Goal: Information Seeking & Learning: Check status

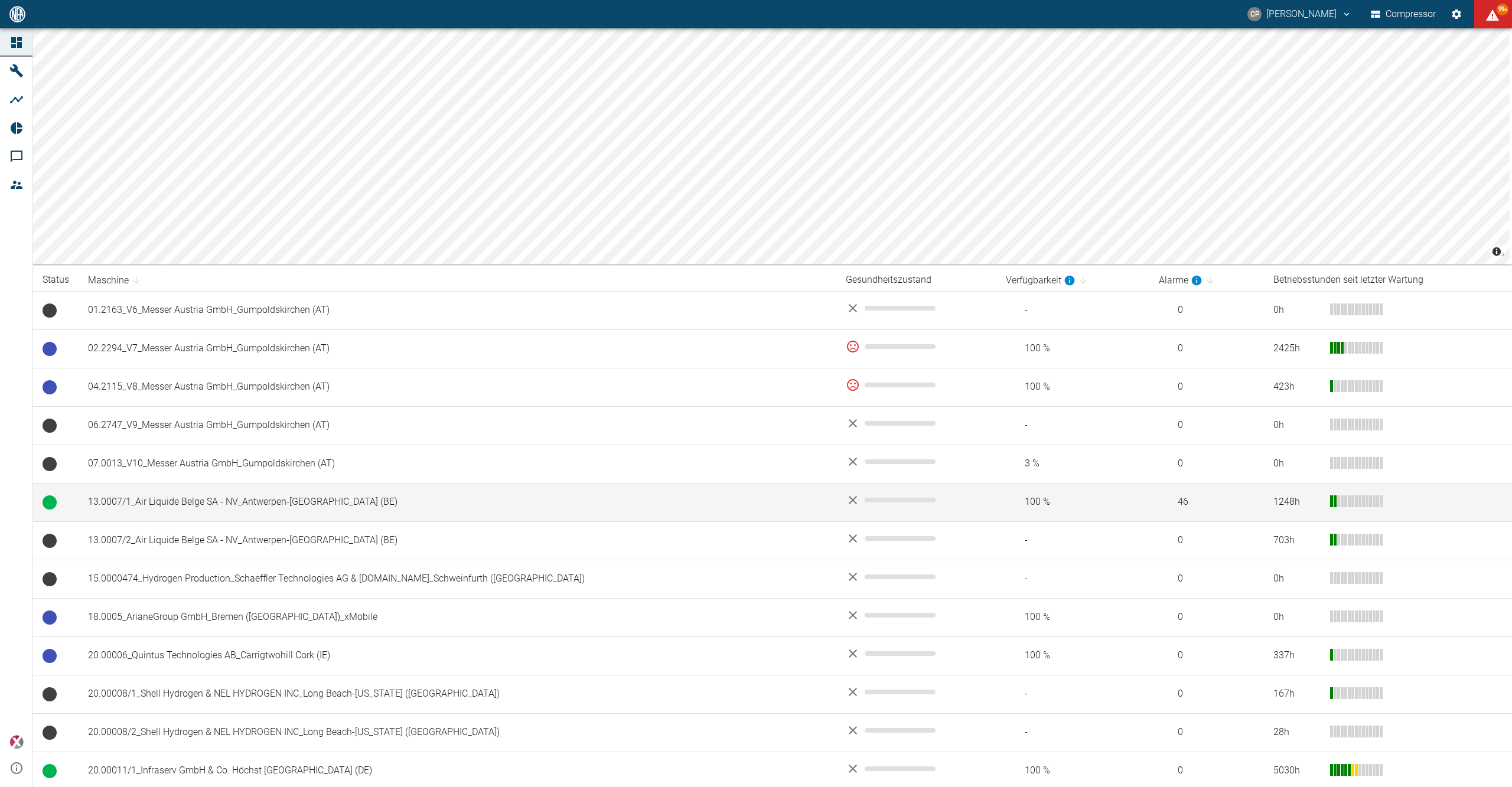
click at [144, 503] on td "13.0007/1_Air Liquide Belge SA - NV_Antwerpen-Lillo (BE)" at bounding box center [457, 502] width 758 height 39
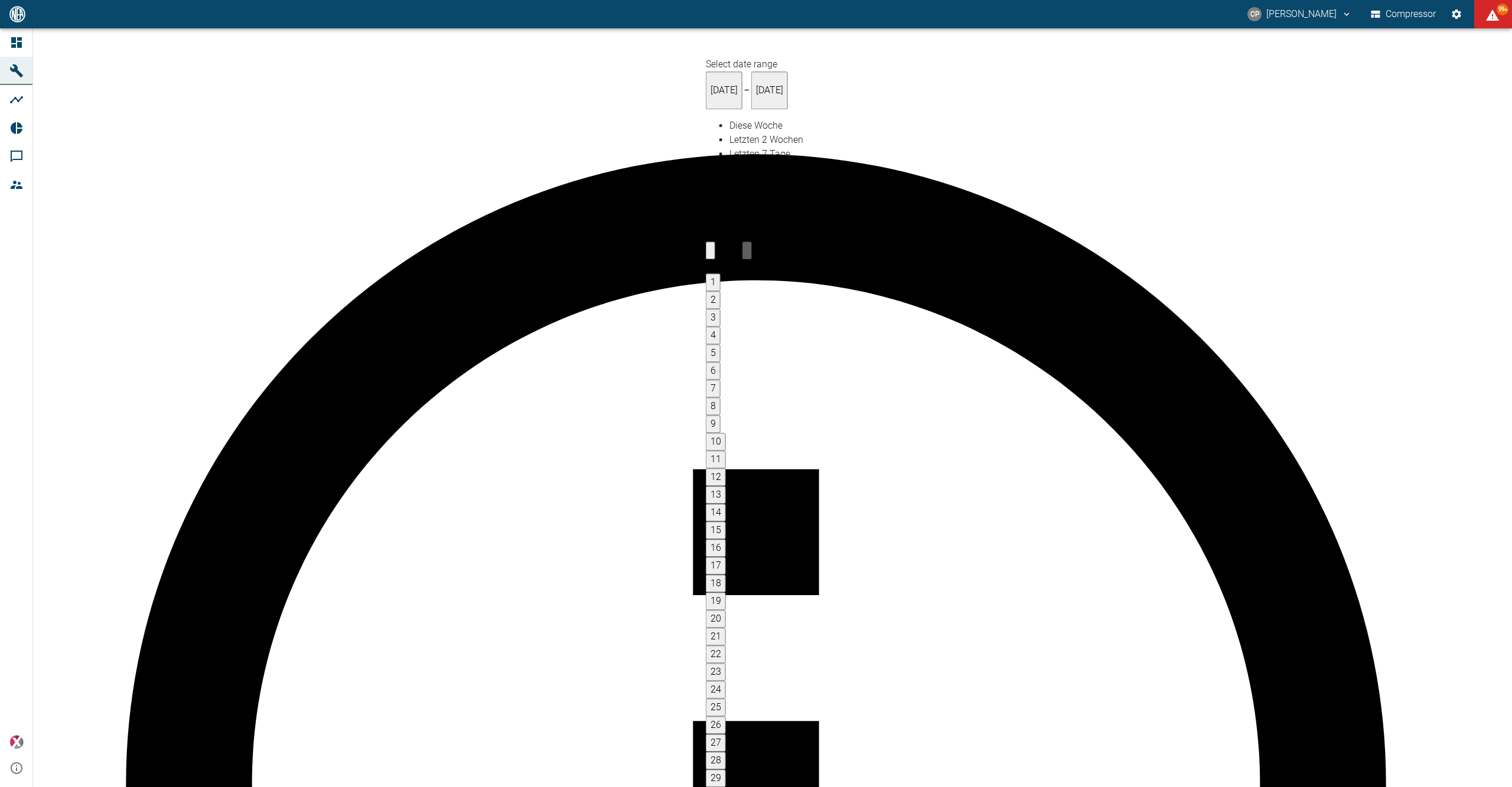
type input "[DATE]"
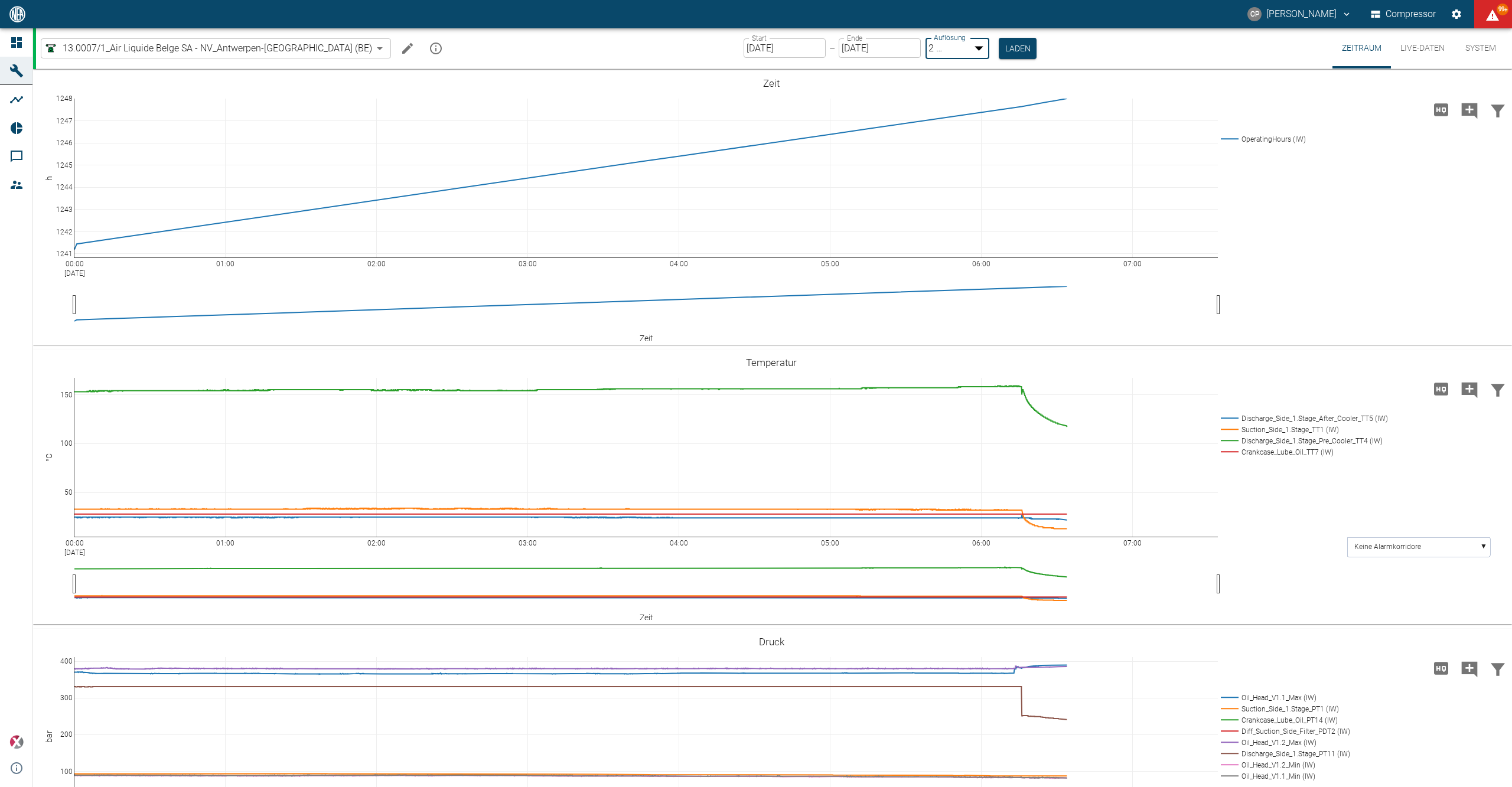
click at [947, 47] on body "CP Christoph Palm Compressor 99+ Dashboard Maschinen Analysen Reports Kommentar…" at bounding box center [756, 393] width 1512 height 787
type input "1sec"
click at [999, 51] on button "Laden" at bounding box center [1018, 48] width 38 height 19
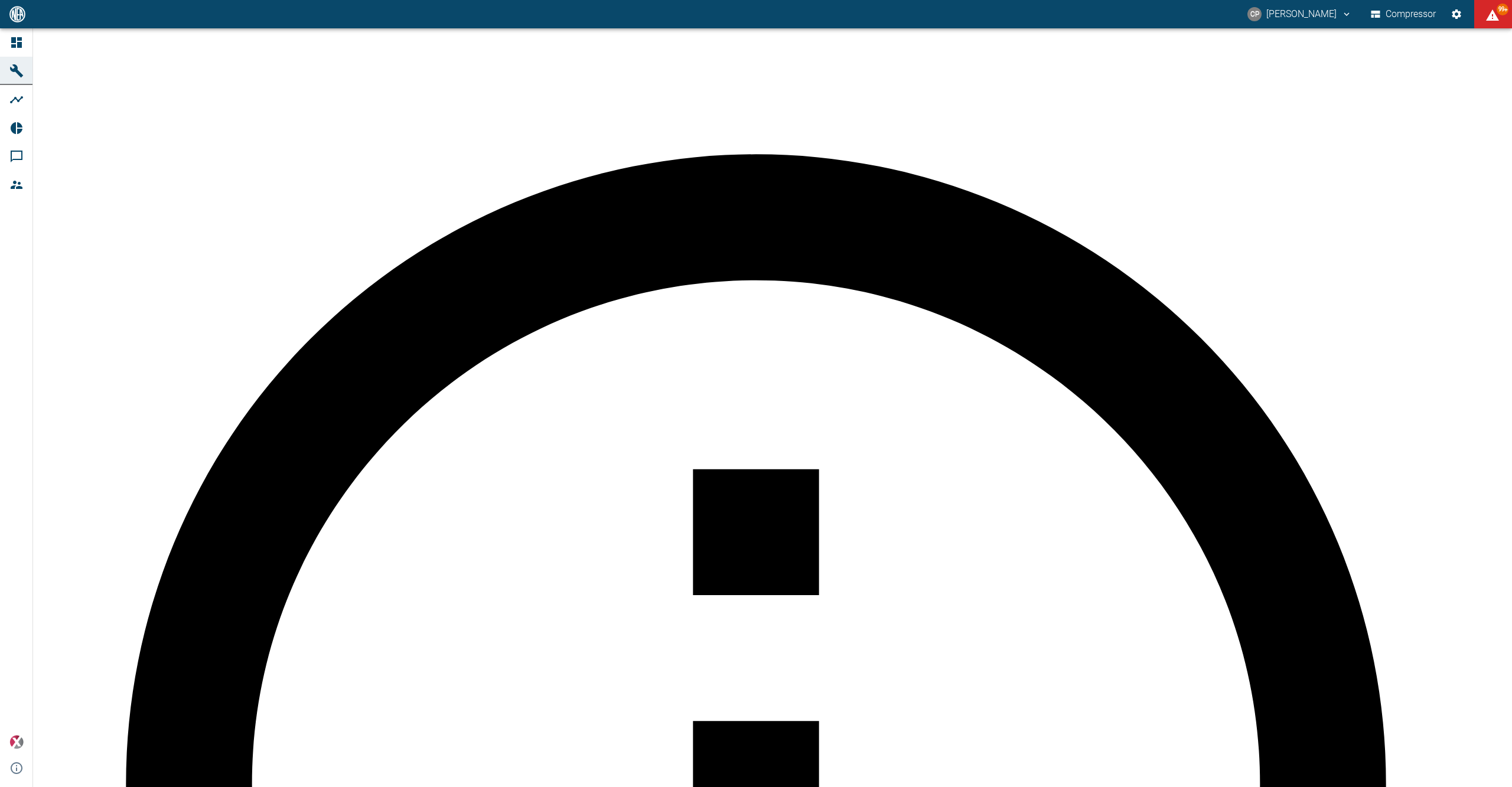
scroll to position [157, 0]
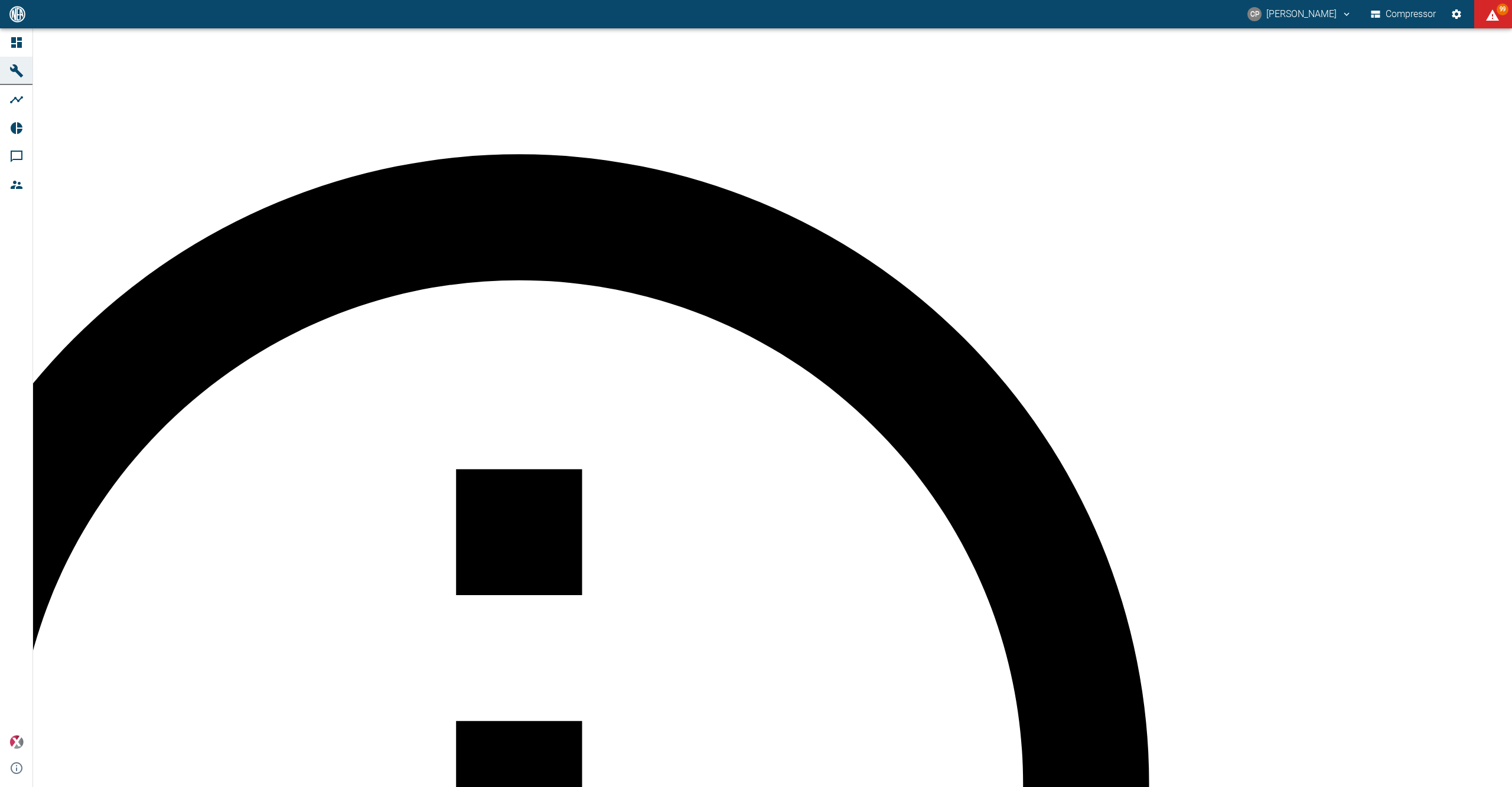
drag, startPoint x: 369, startPoint y: 513, endPoint x: 344, endPoint y: 484, distance: 38.3
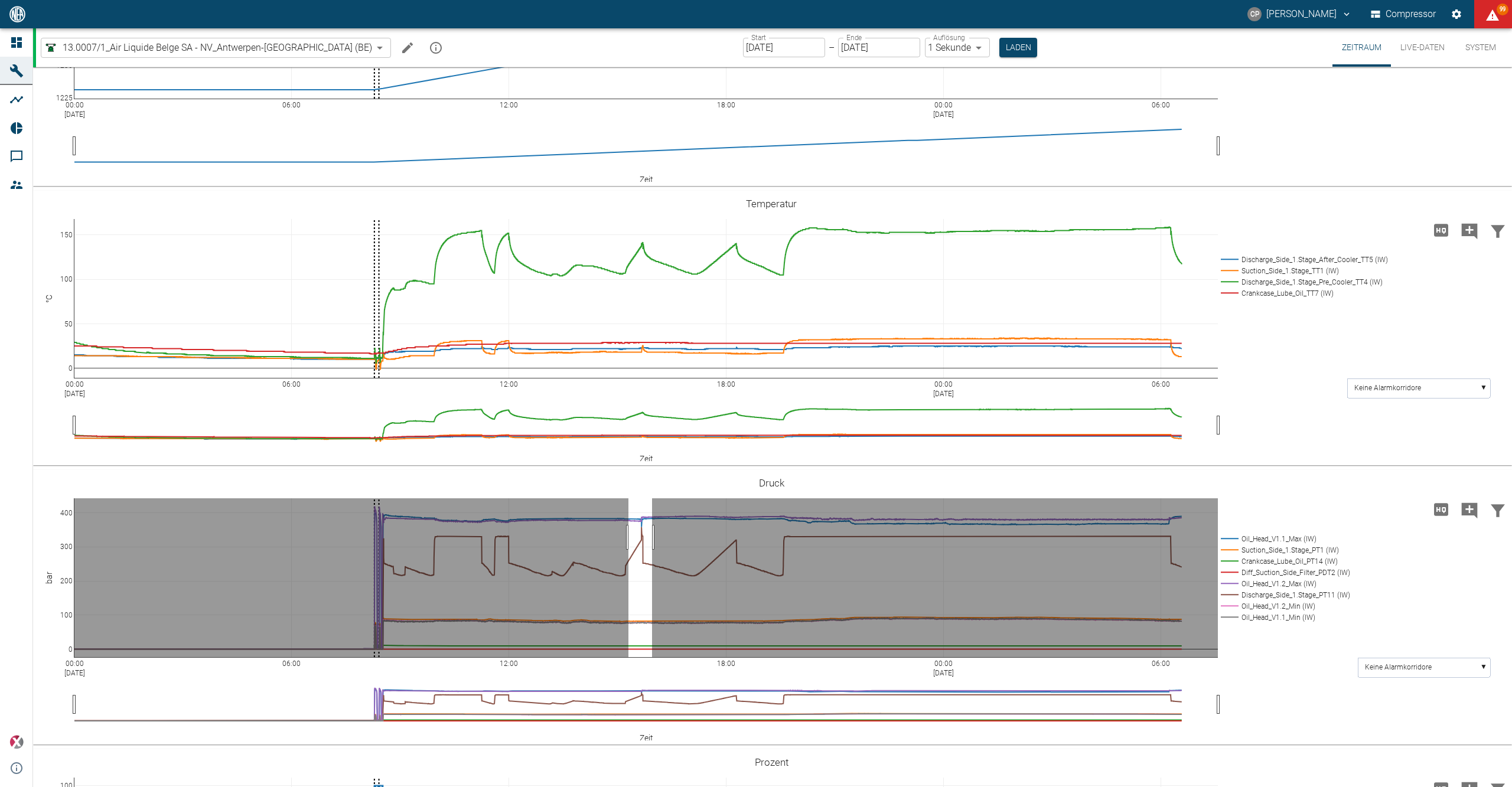
drag, startPoint x: 628, startPoint y: 537, endPoint x: 652, endPoint y: 537, distance: 24.0
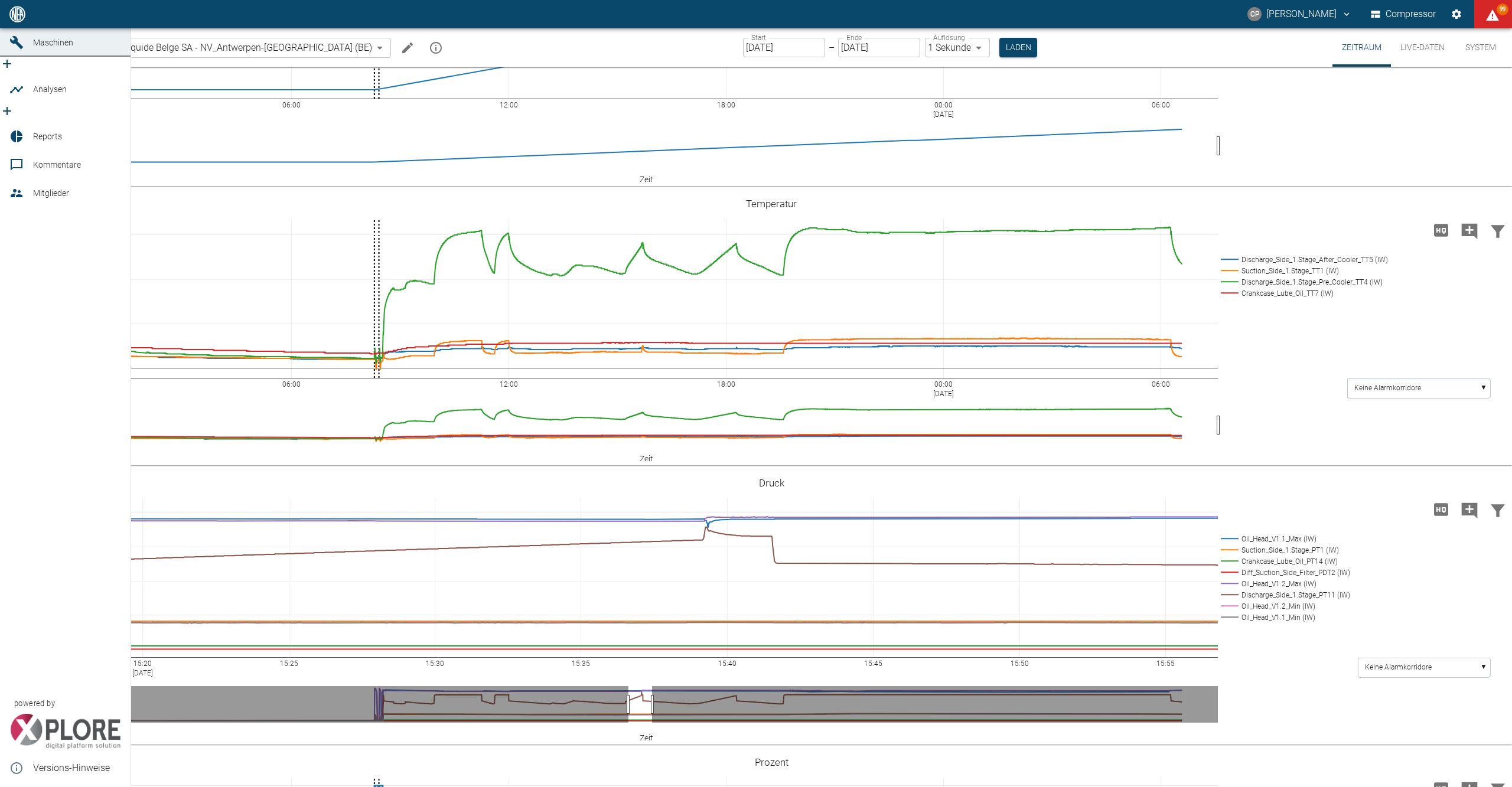
click at [13, 19] on icon at bounding box center [17, 14] width 11 height 11
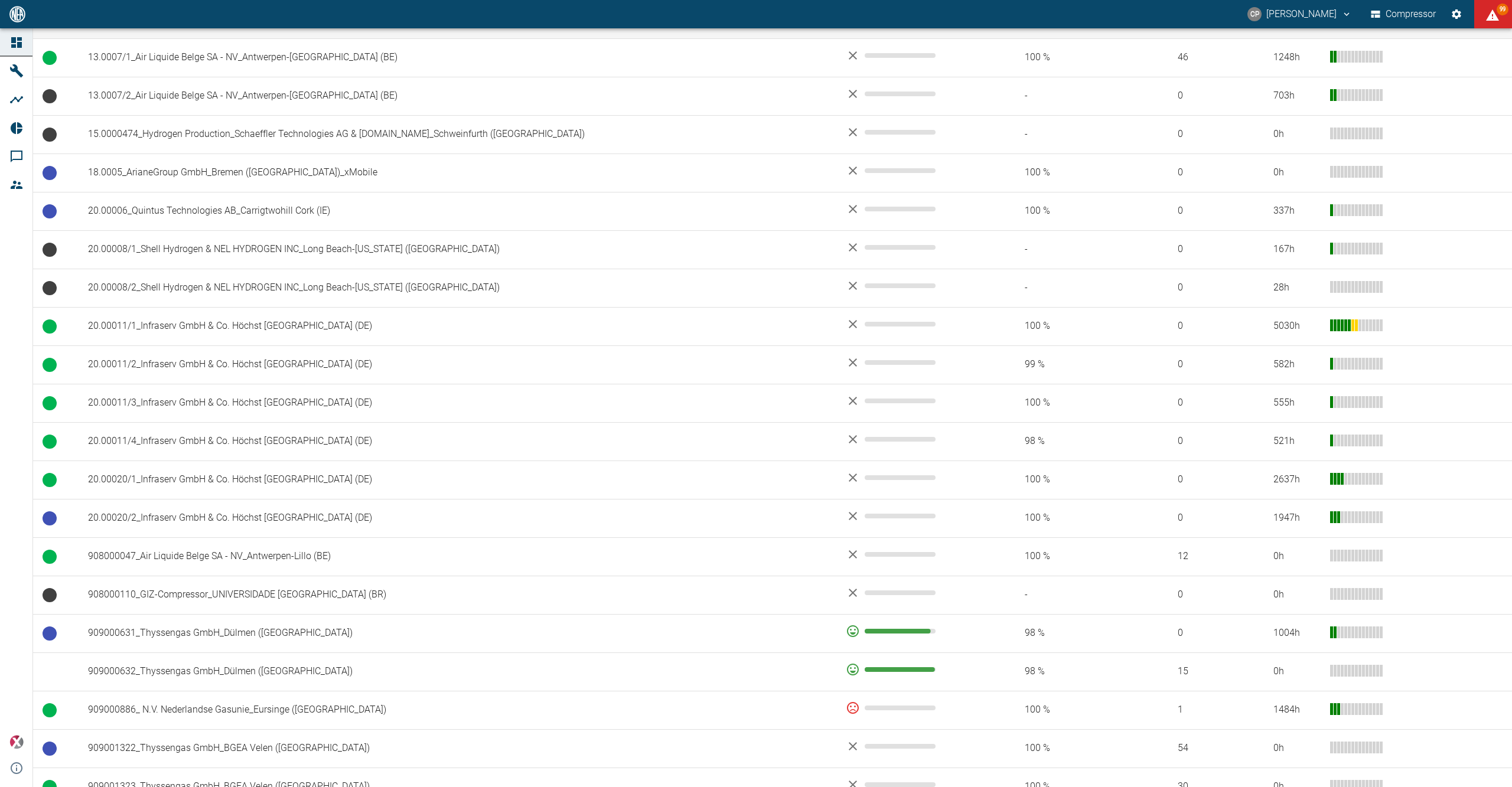
scroll to position [472, 0]
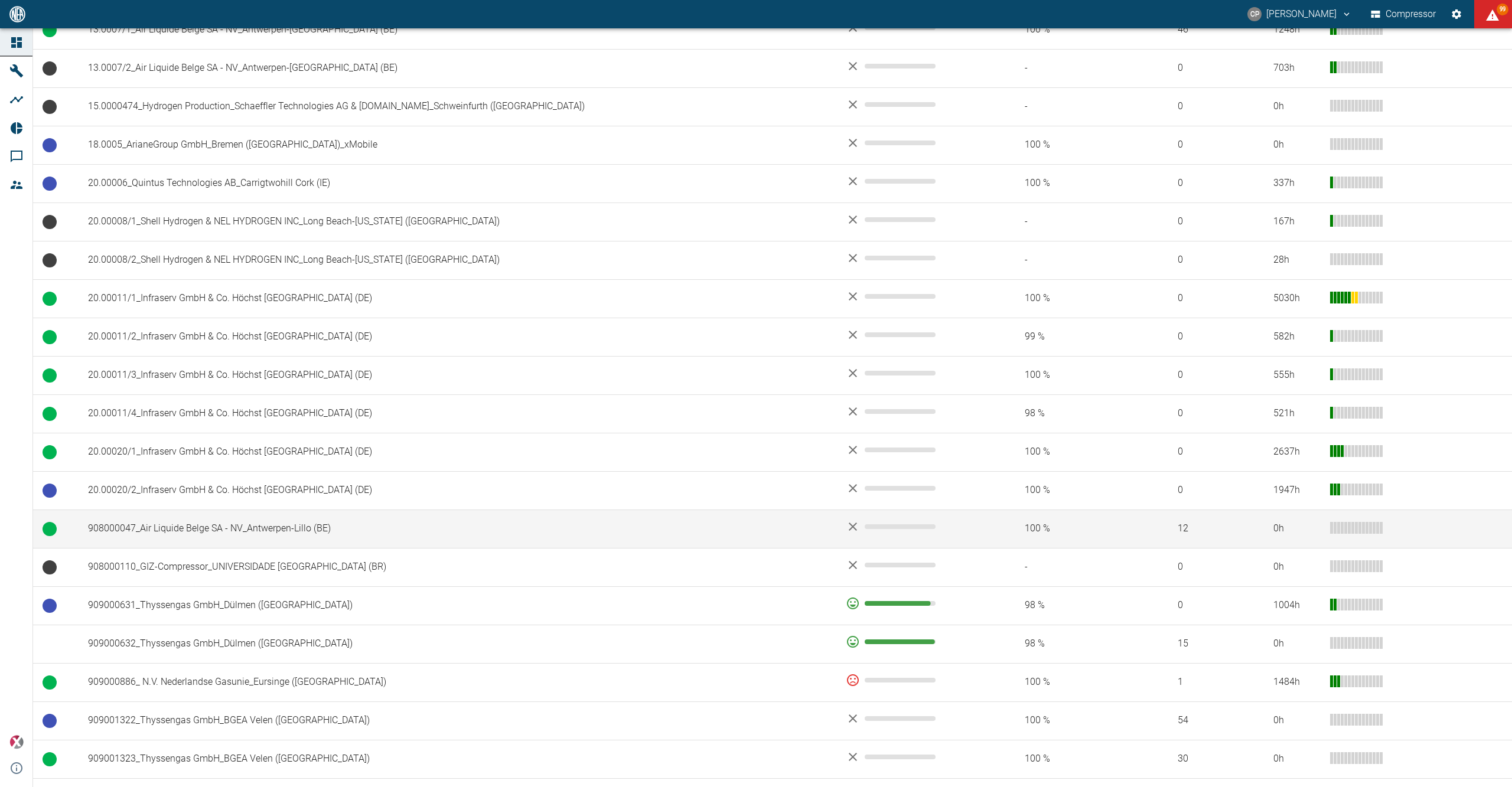
click at [137, 534] on td "908000047_Air Liquide Belge SA - NV_Antwerpen-Lillo (BE)" at bounding box center [457, 529] width 758 height 39
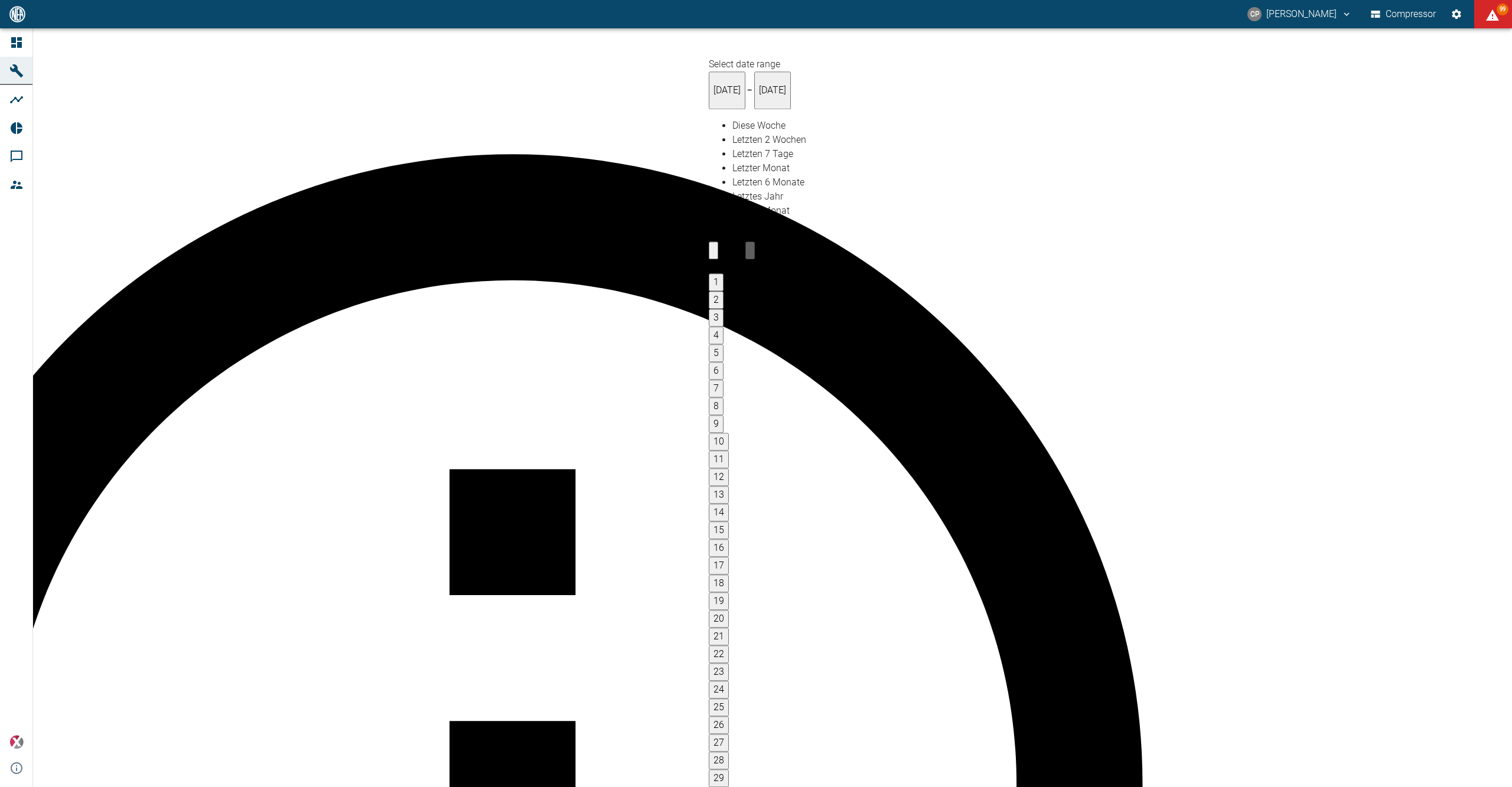
type input "[DATE]"
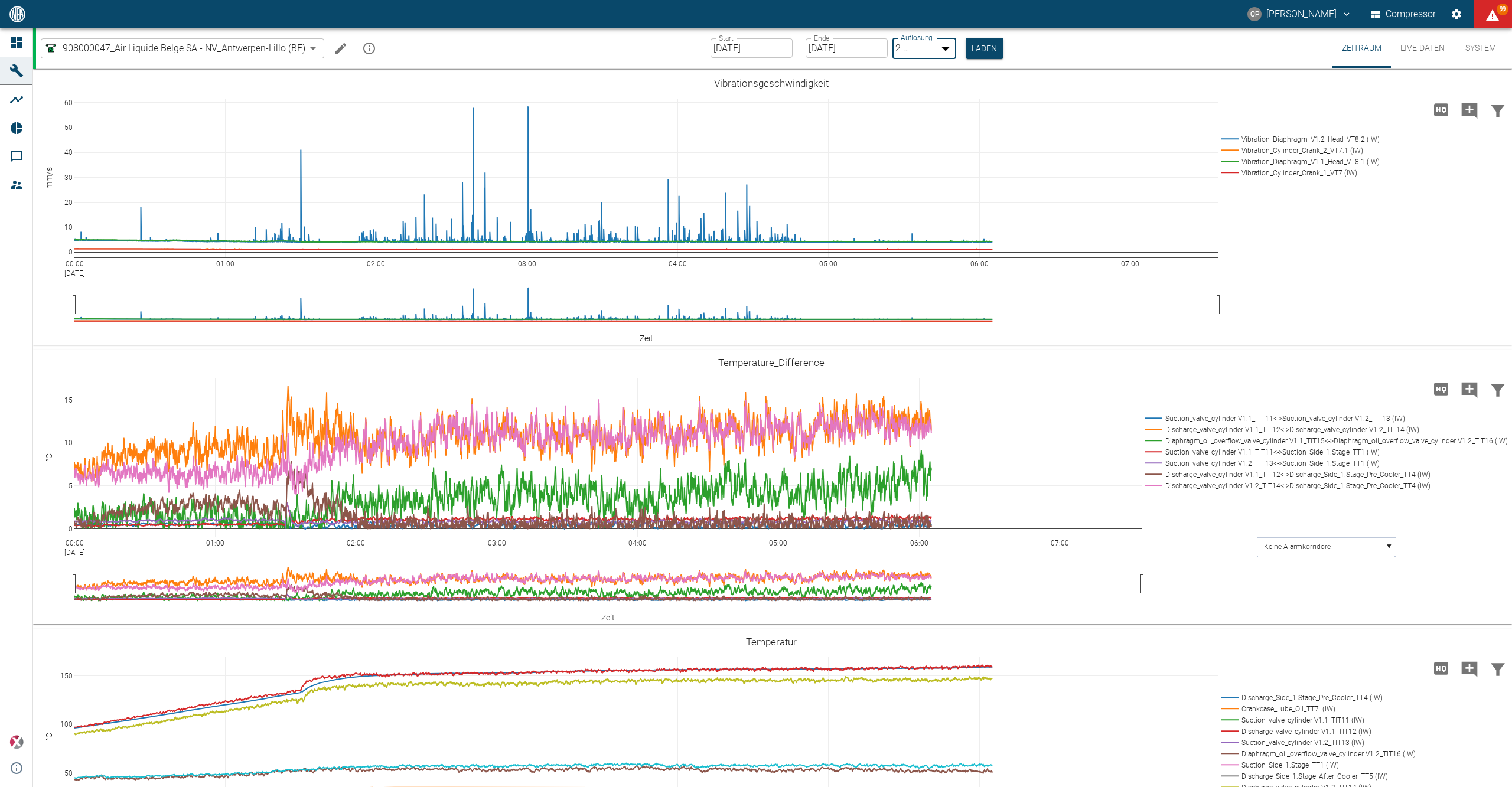
click at [935, 55] on body "CP Christoph Palm Compressor 99 Dashboard Maschinen Analysen Reports Kommentare…" at bounding box center [756, 393] width 1512 height 787
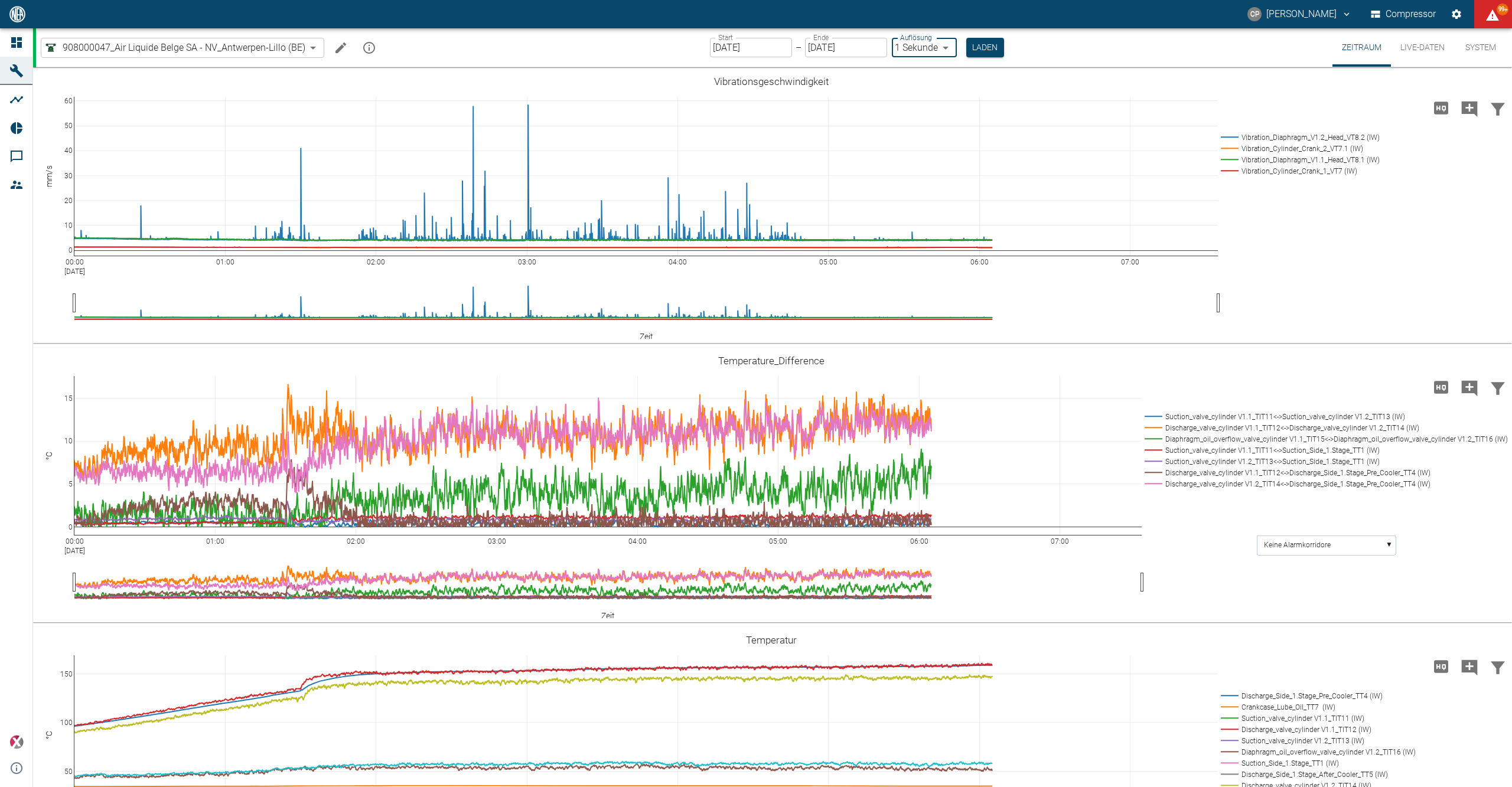
type input "1sec"
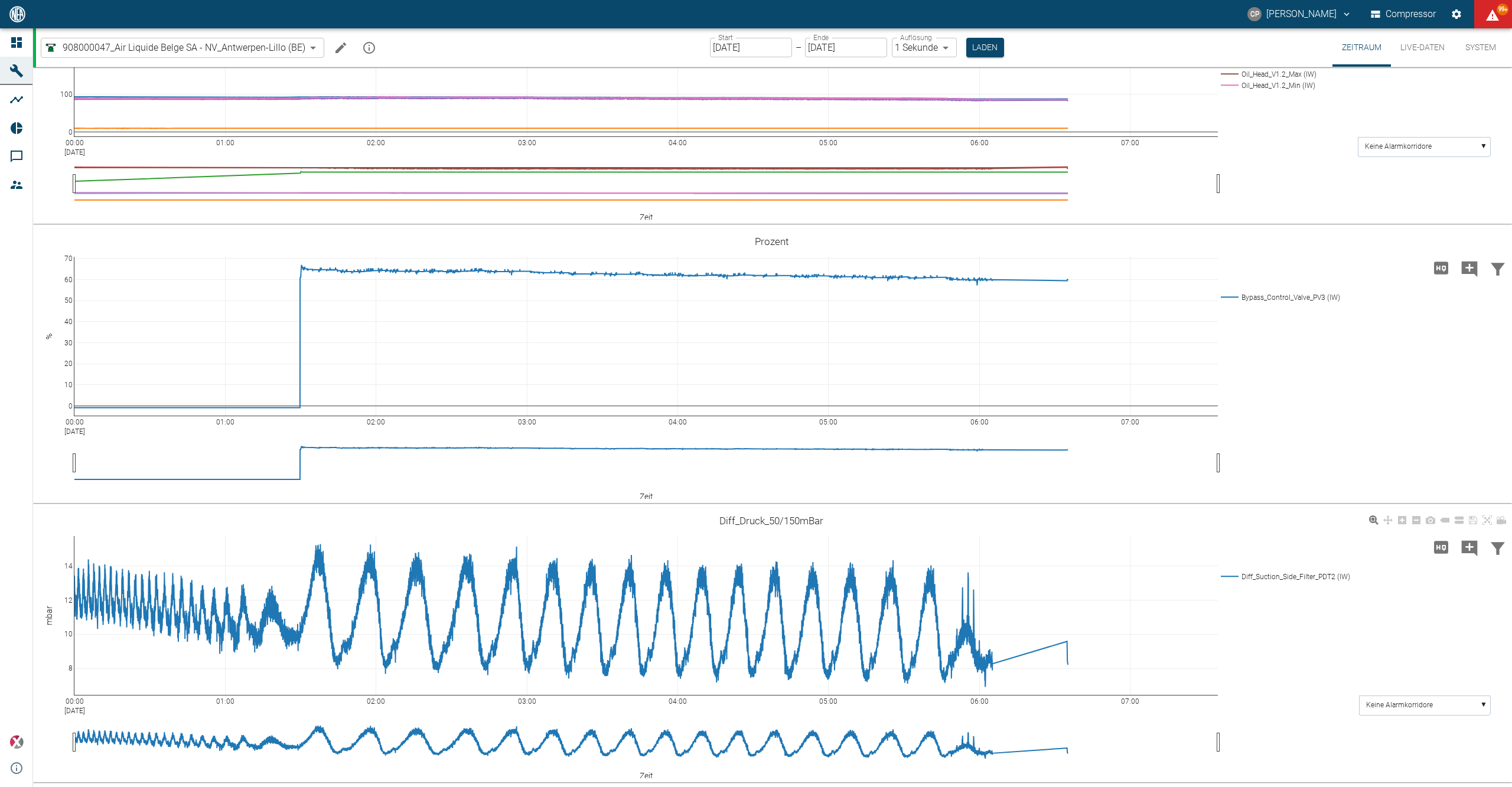
scroll to position [1236, 0]
click at [976, 45] on button "Laden" at bounding box center [985, 48] width 38 height 19
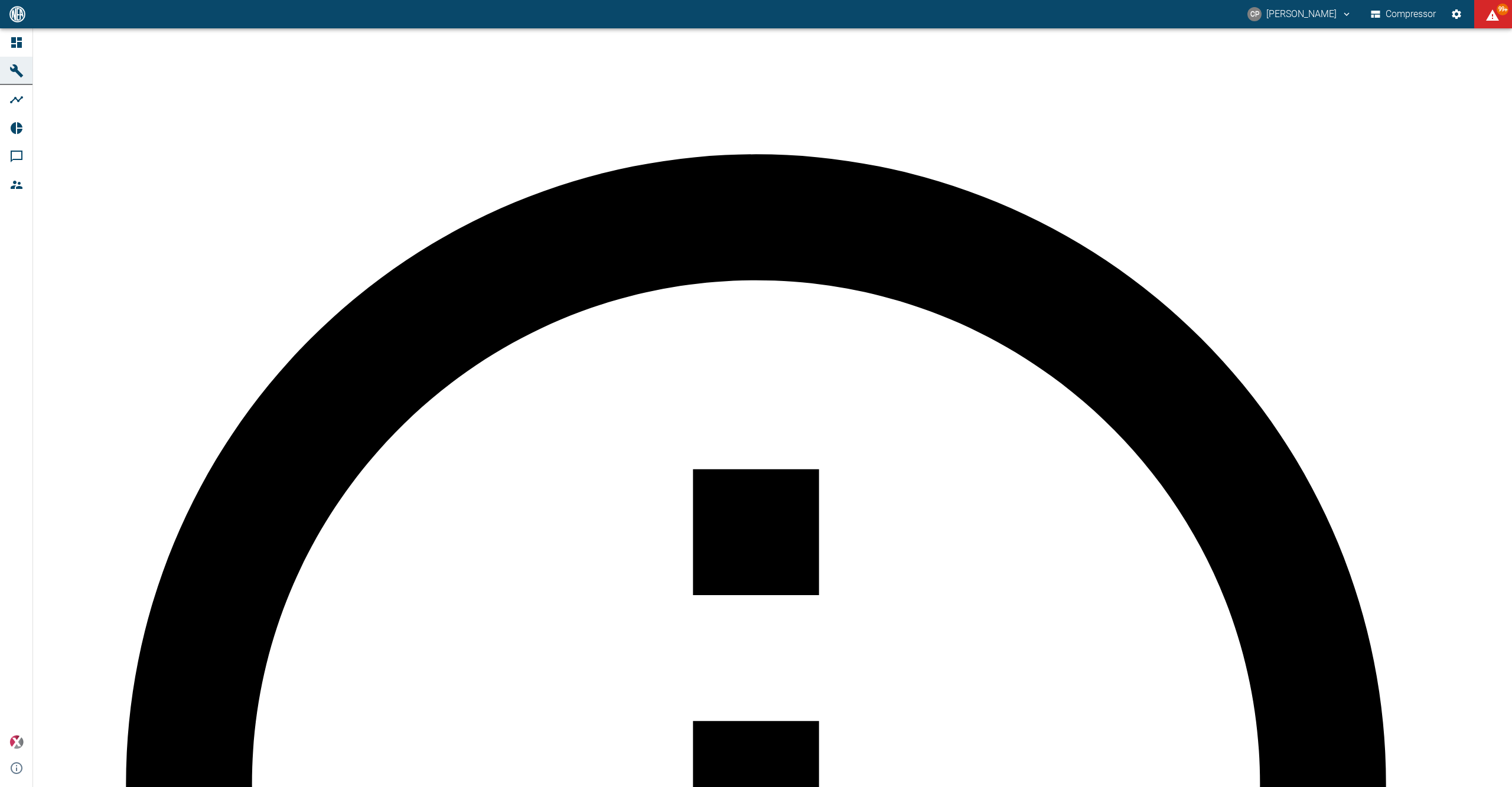
scroll to position [787, 0]
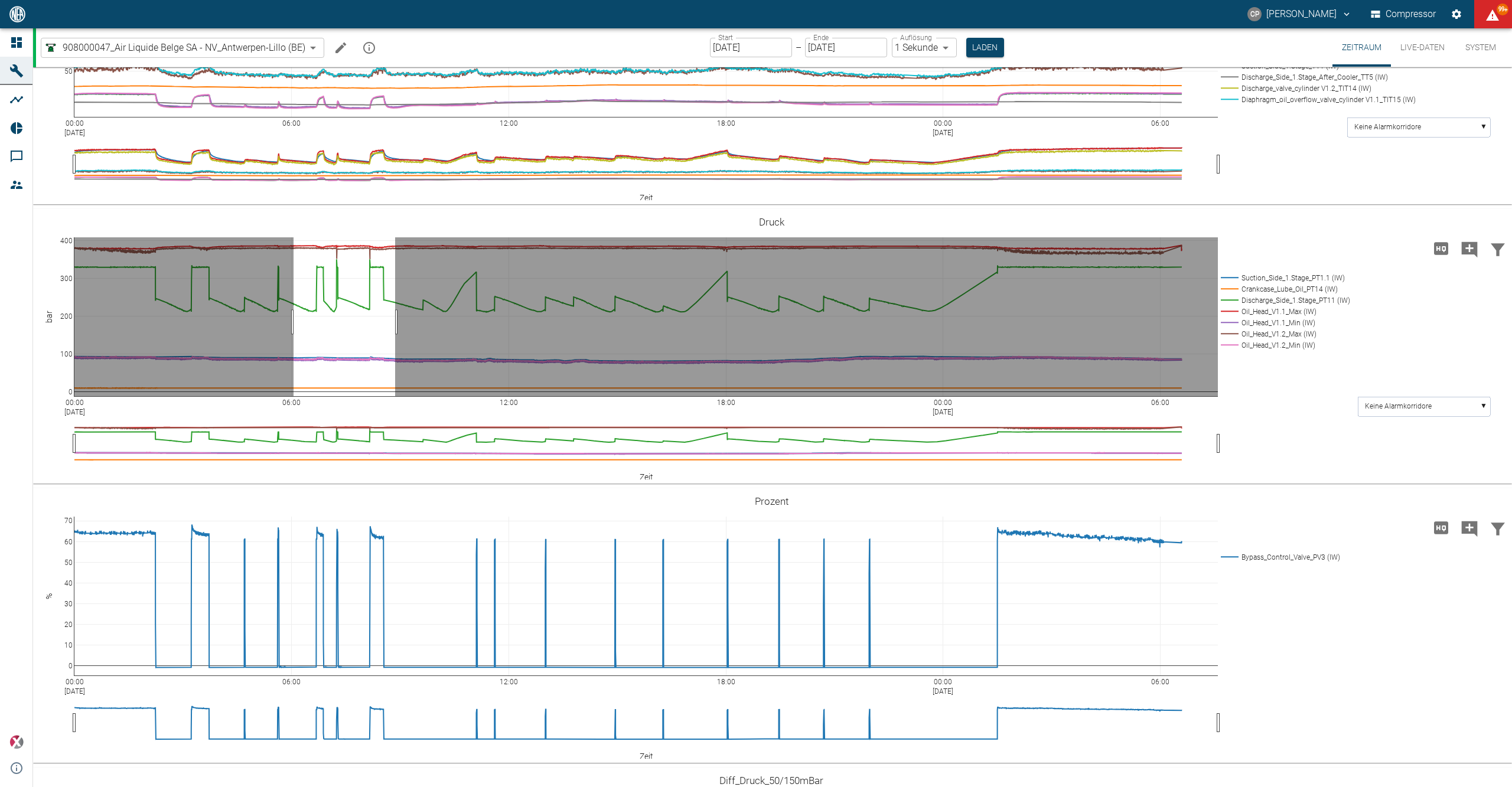
drag, startPoint x: 294, startPoint y: 511, endPoint x: 395, endPoint y: 503, distance: 101.3
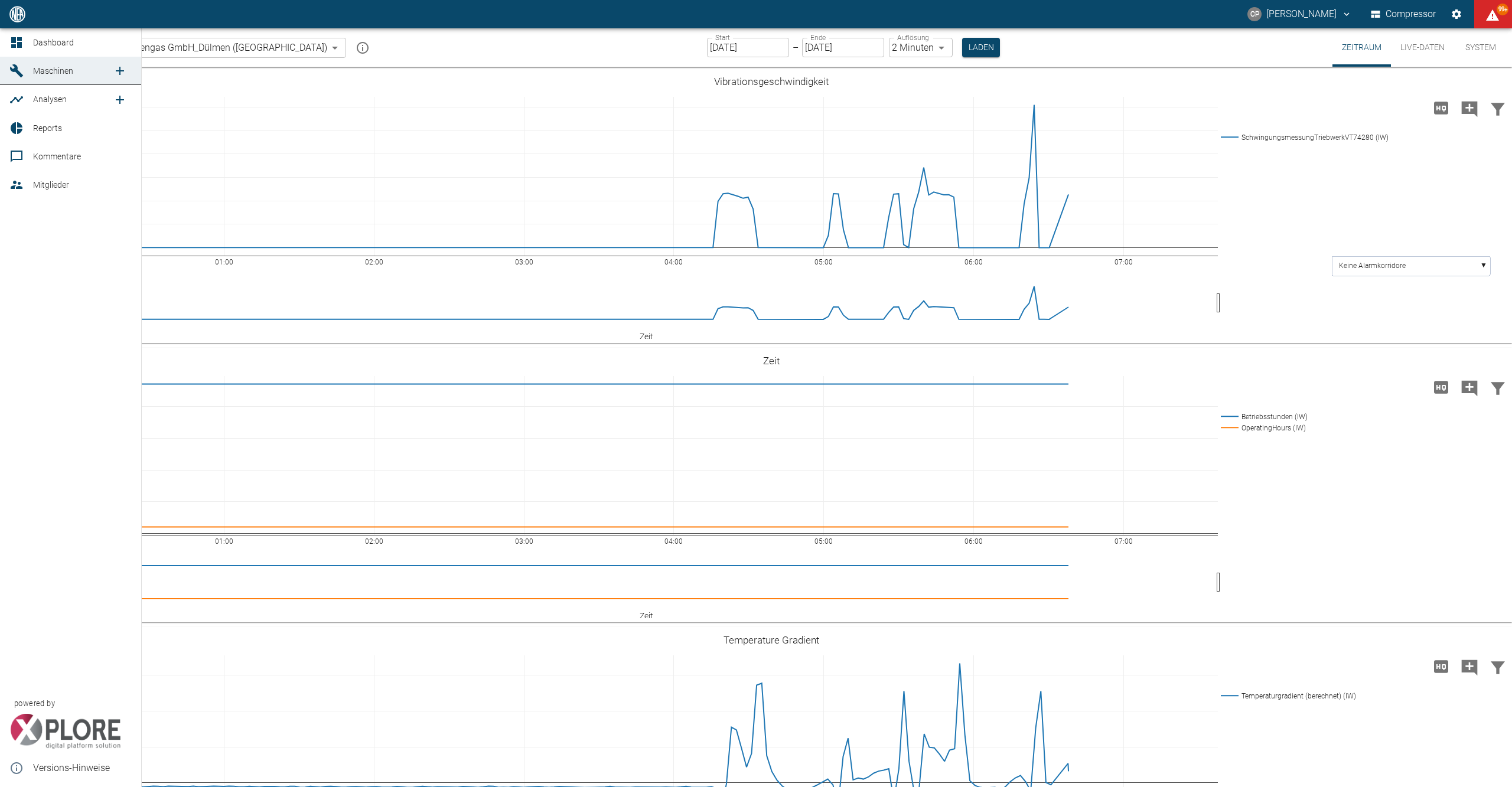
click at [21, 36] on icon at bounding box center [17, 43] width 14 height 14
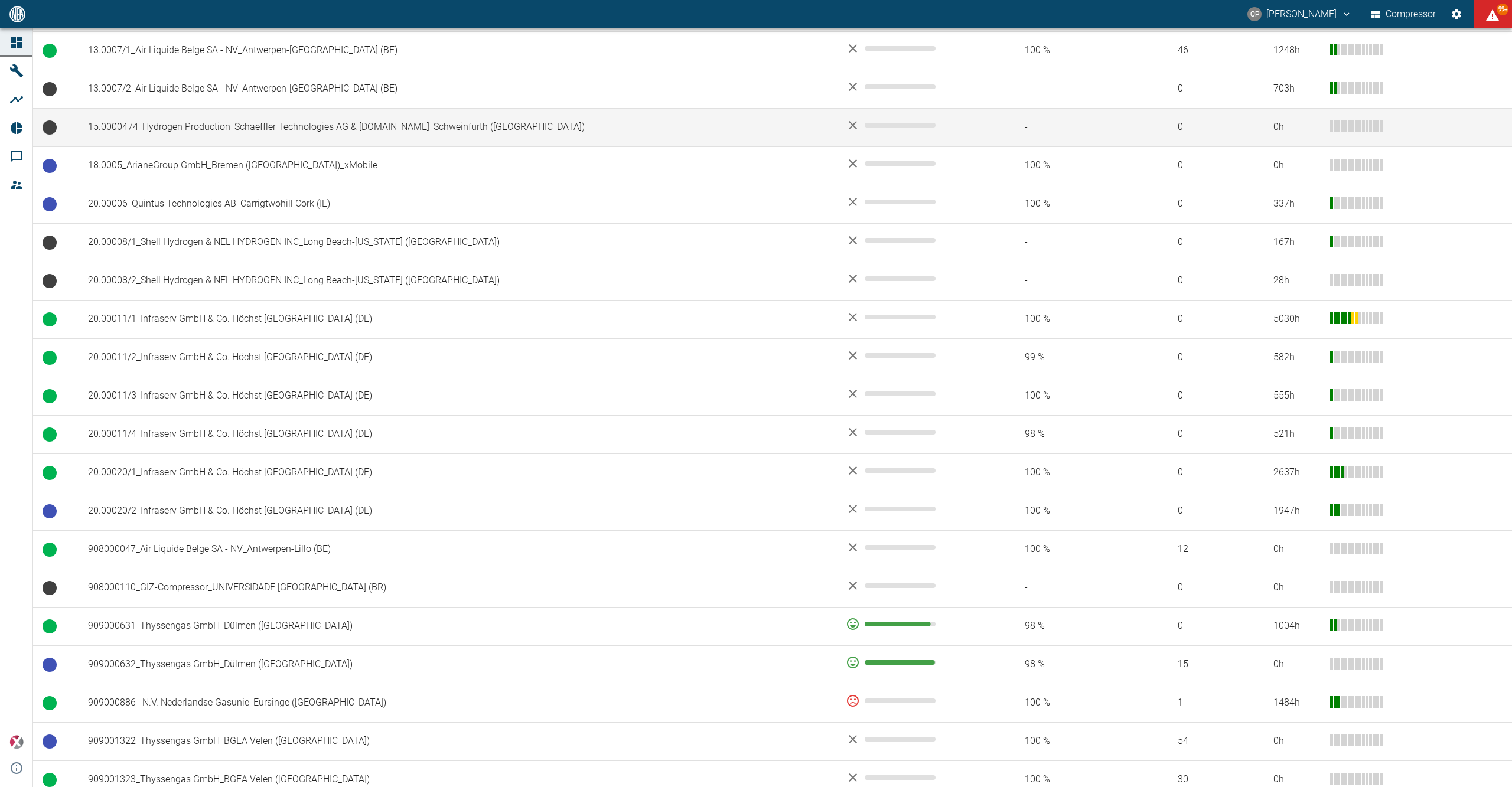
scroll to position [472, 0]
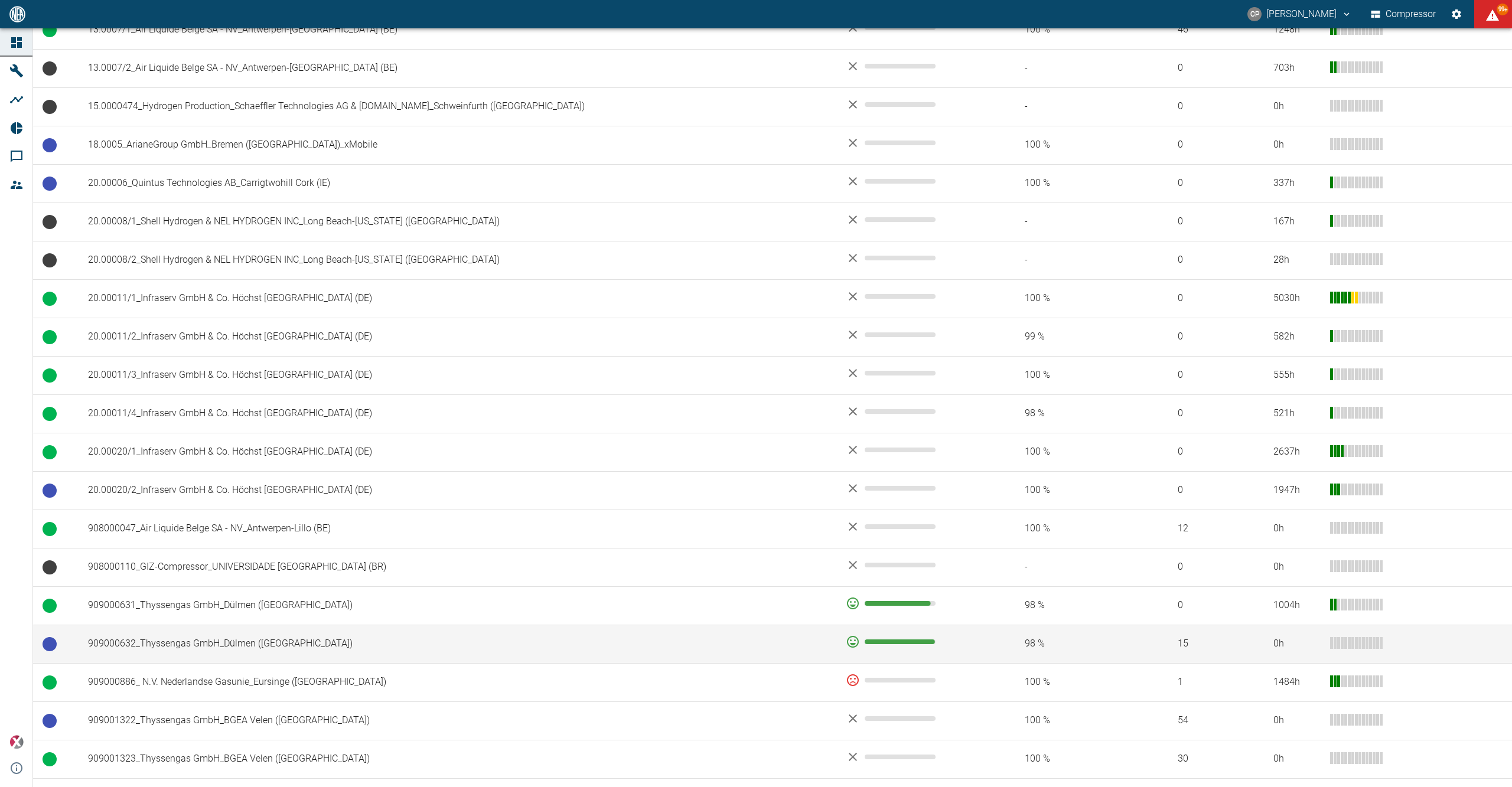
click at [218, 651] on td "909000632_Thyssengas GmbH_Dülmen (DE)" at bounding box center [457, 644] width 758 height 39
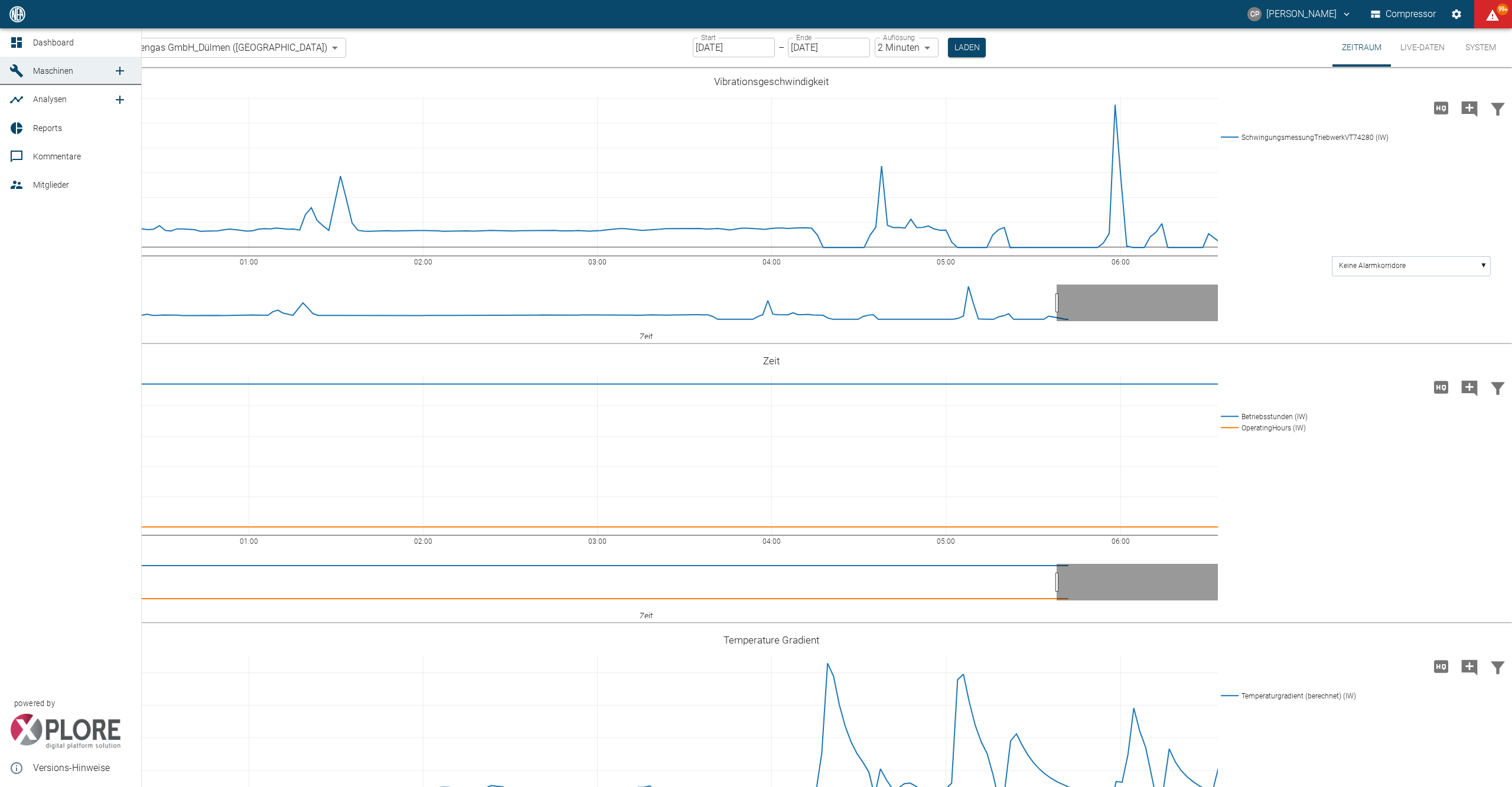
click at [21, 40] on icon at bounding box center [17, 43] width 11 height 11
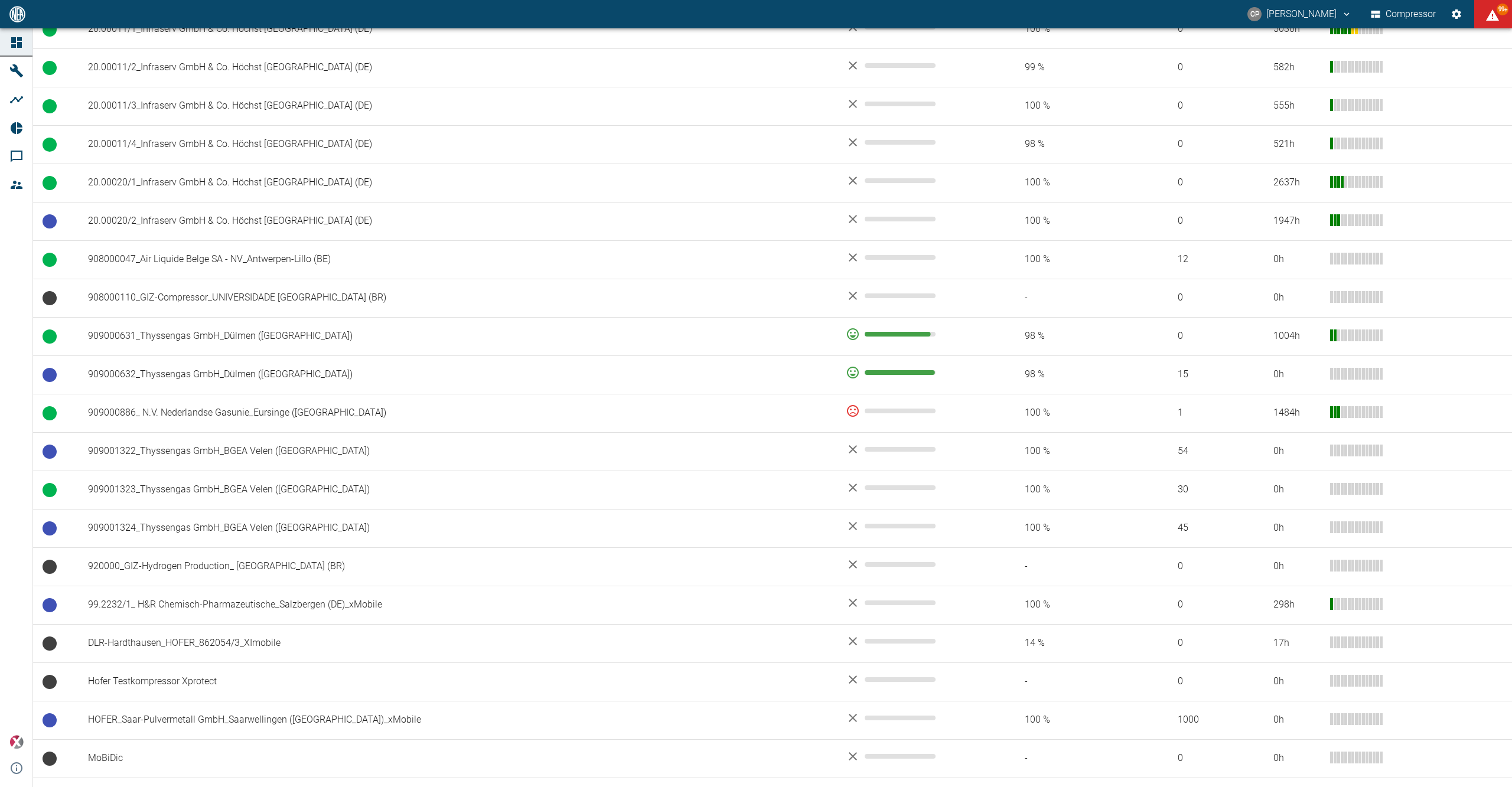
scroll to position [787, 0]
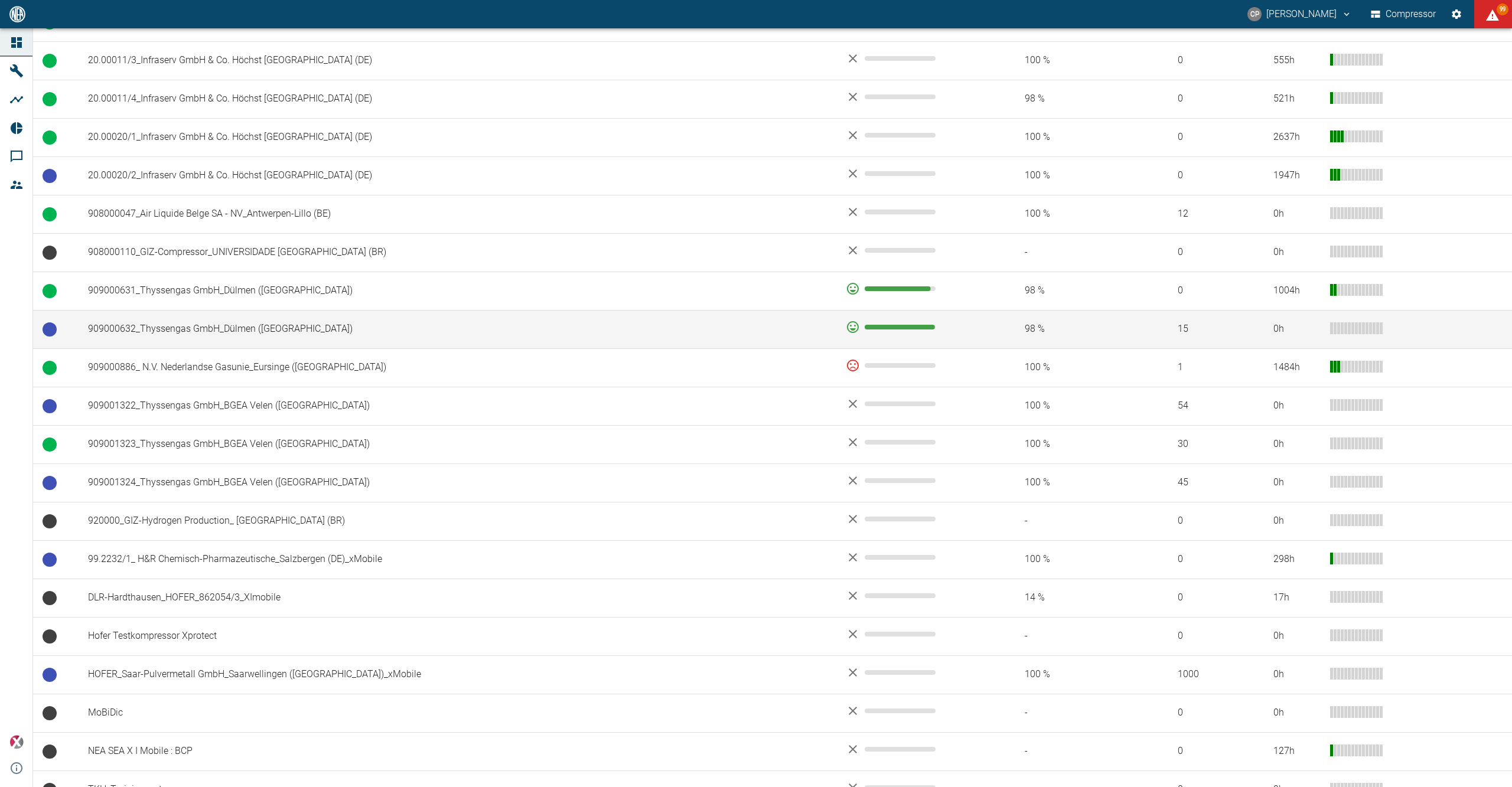
click at [338, 338] on td "909000632_Thyssengas GmbH_Dülmen (DE)" at bounding box center [457, 329] width 758 height 39
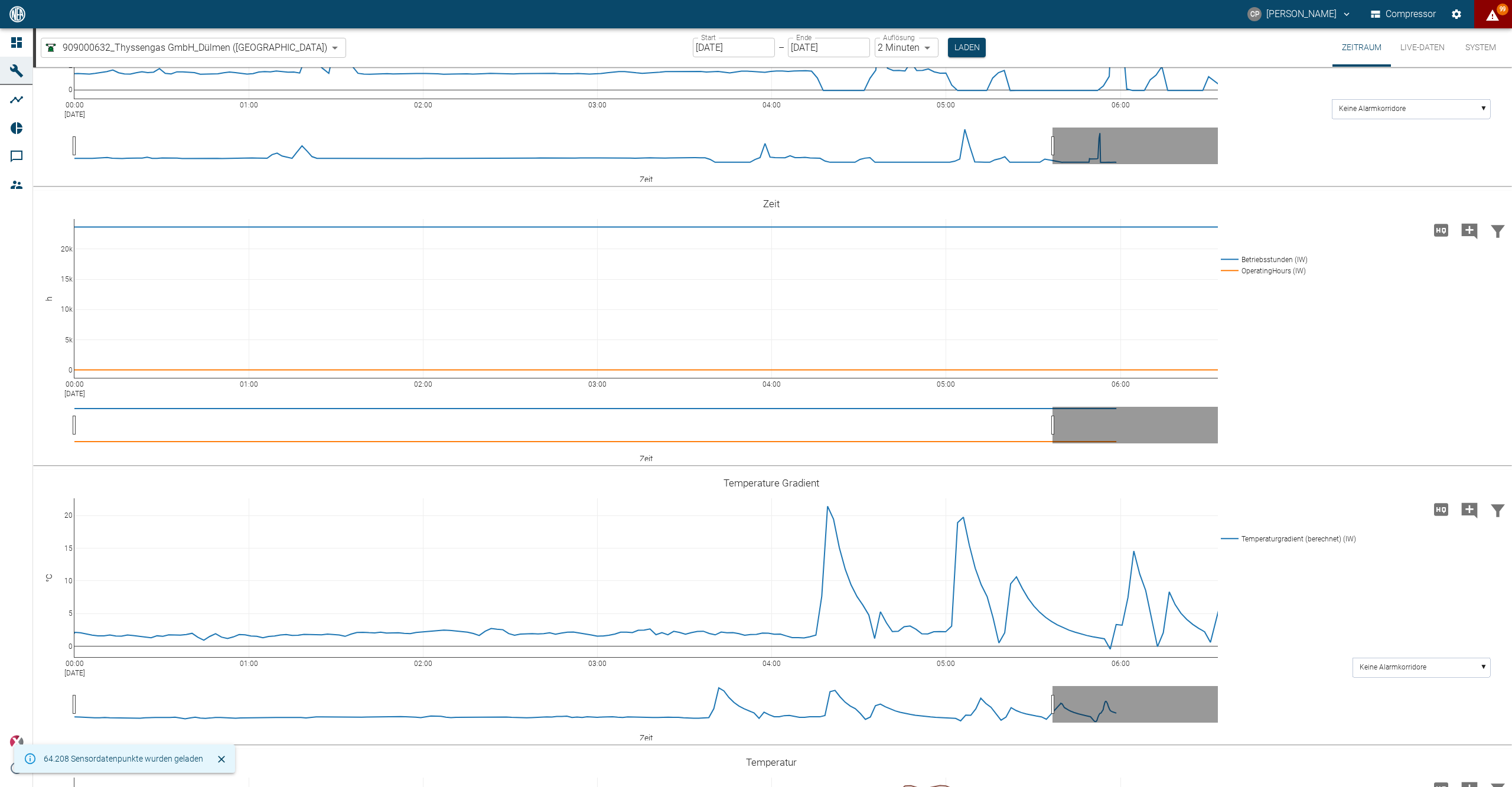
scroll to position [157, 0]
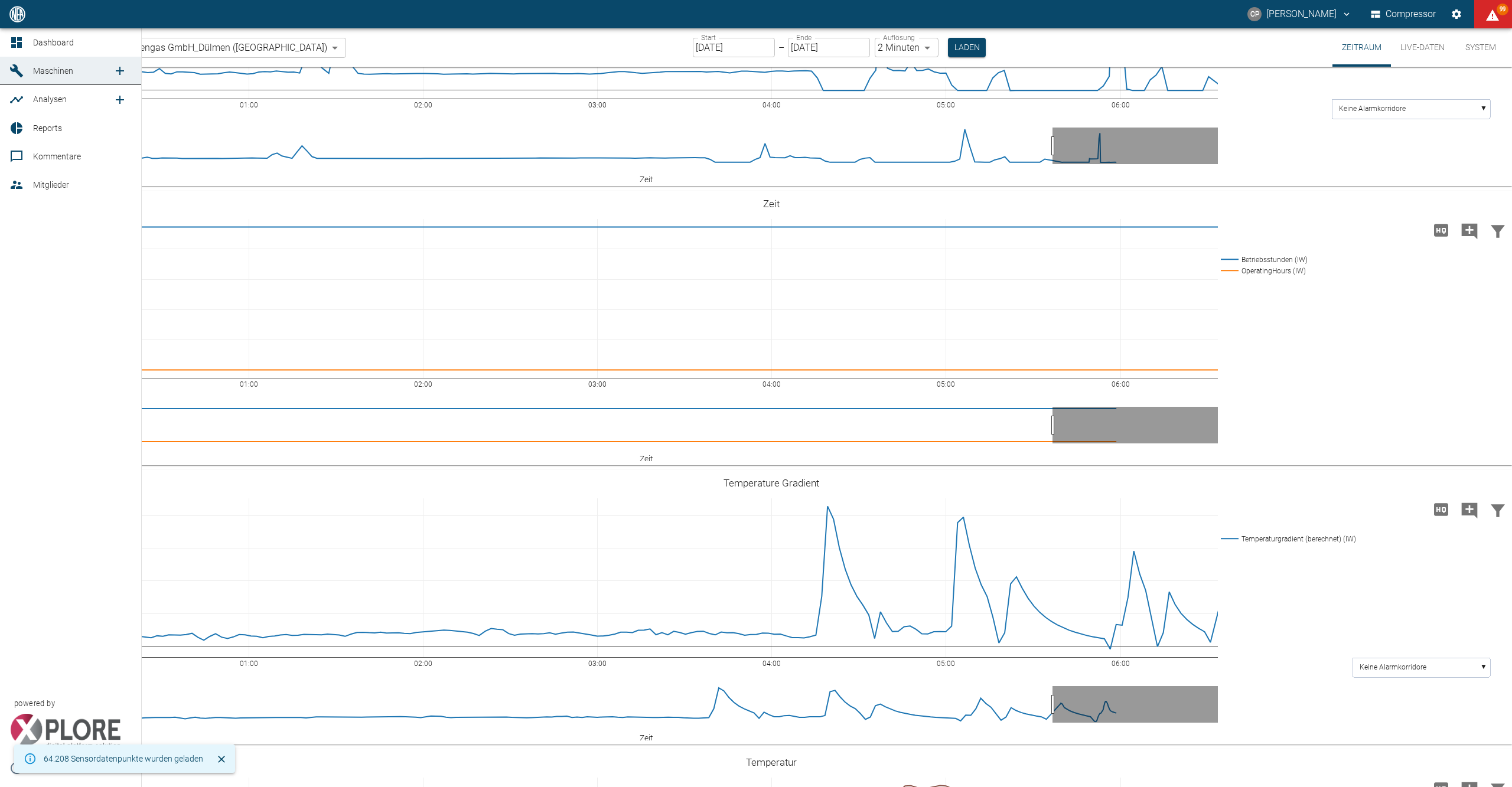
click at [11, 50] on link "Dashboard" at bounding box center [71, 42] width 141 height 28
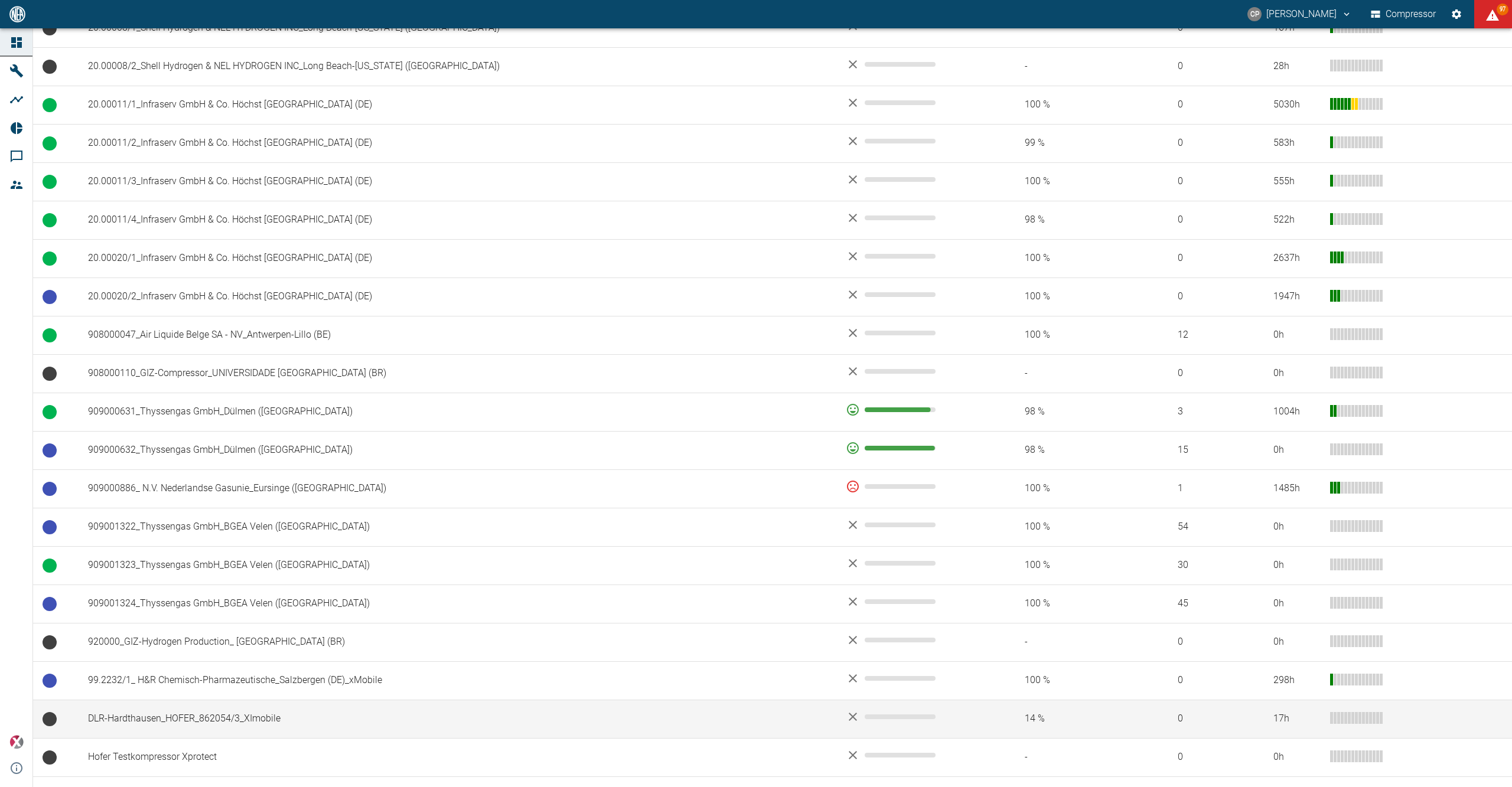
scroll to position [709, 0]
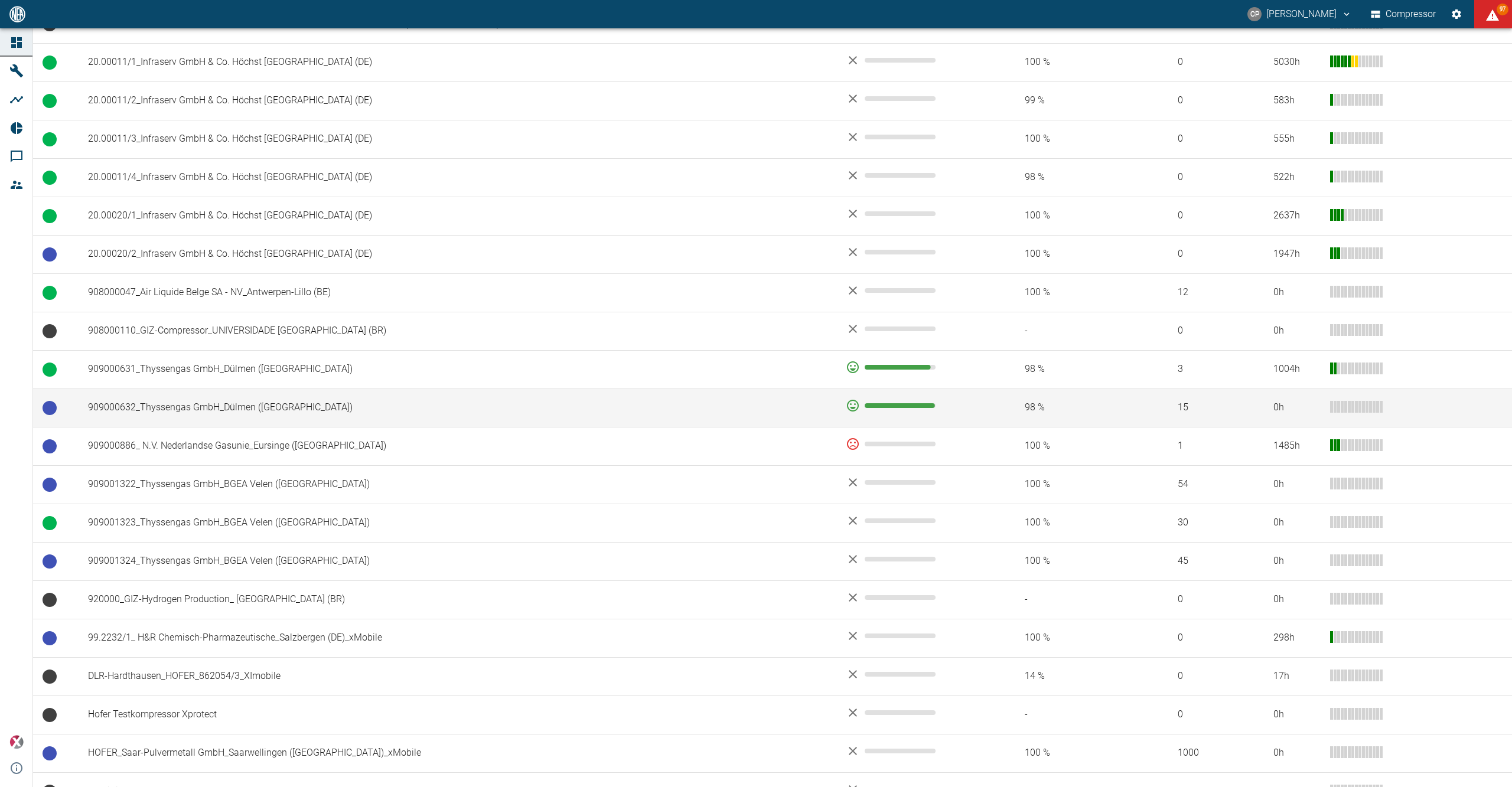
click at [315, 423] on td "909000632_Thyssengas GmbH_Dülmen (DE)" at bounding box center [457, 408] width 758 height 39
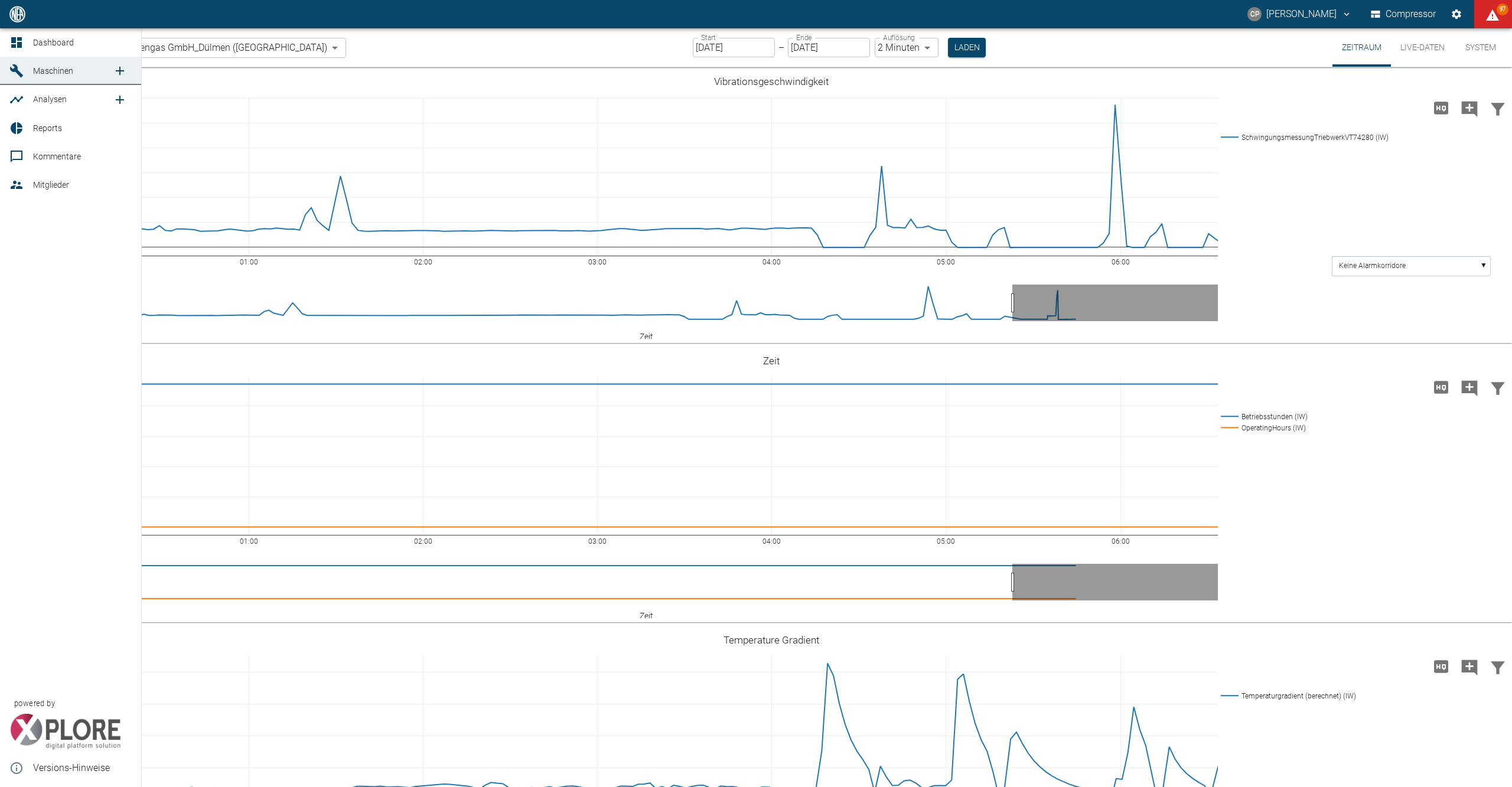
click at [22, 43] on icon at bounding box center [17, 43] width 14 height 14
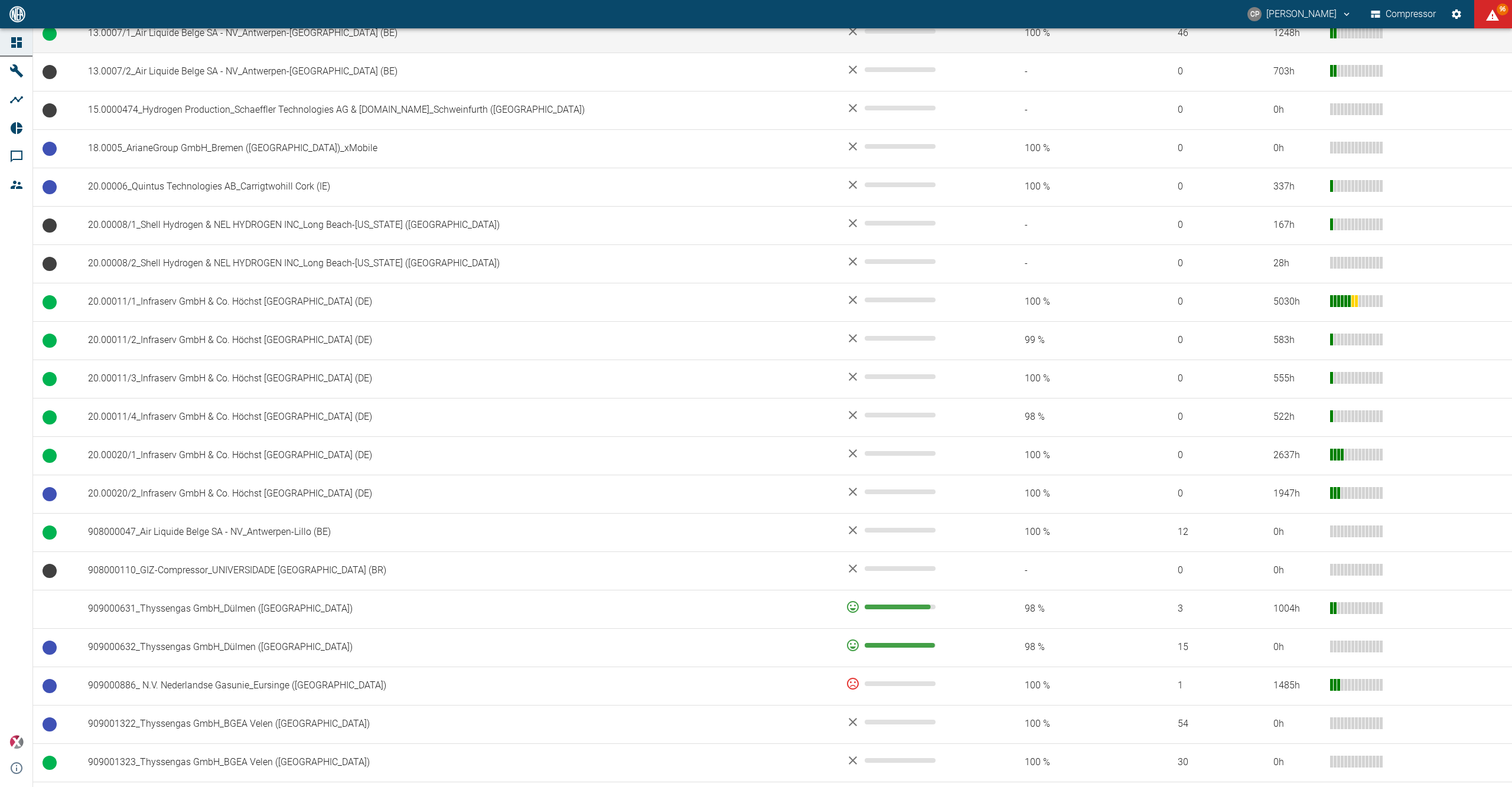
scroll to position [472, 0]
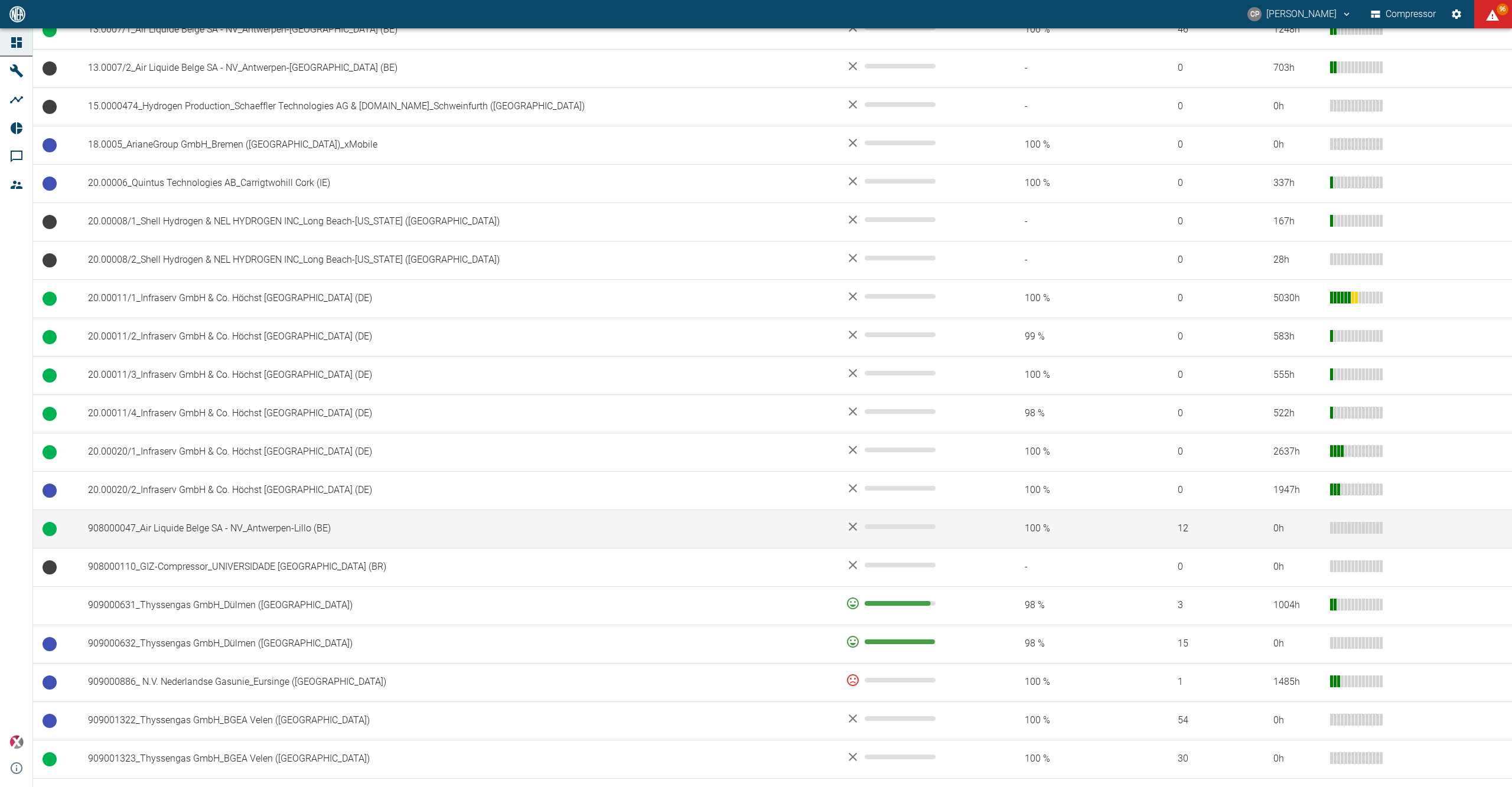
click at [281, 535] on td "908000047_Air Liquide Belge SA - NV_Antwerpen-Lillo (BE)" at bounding box center [457, 529] width 758 height 39
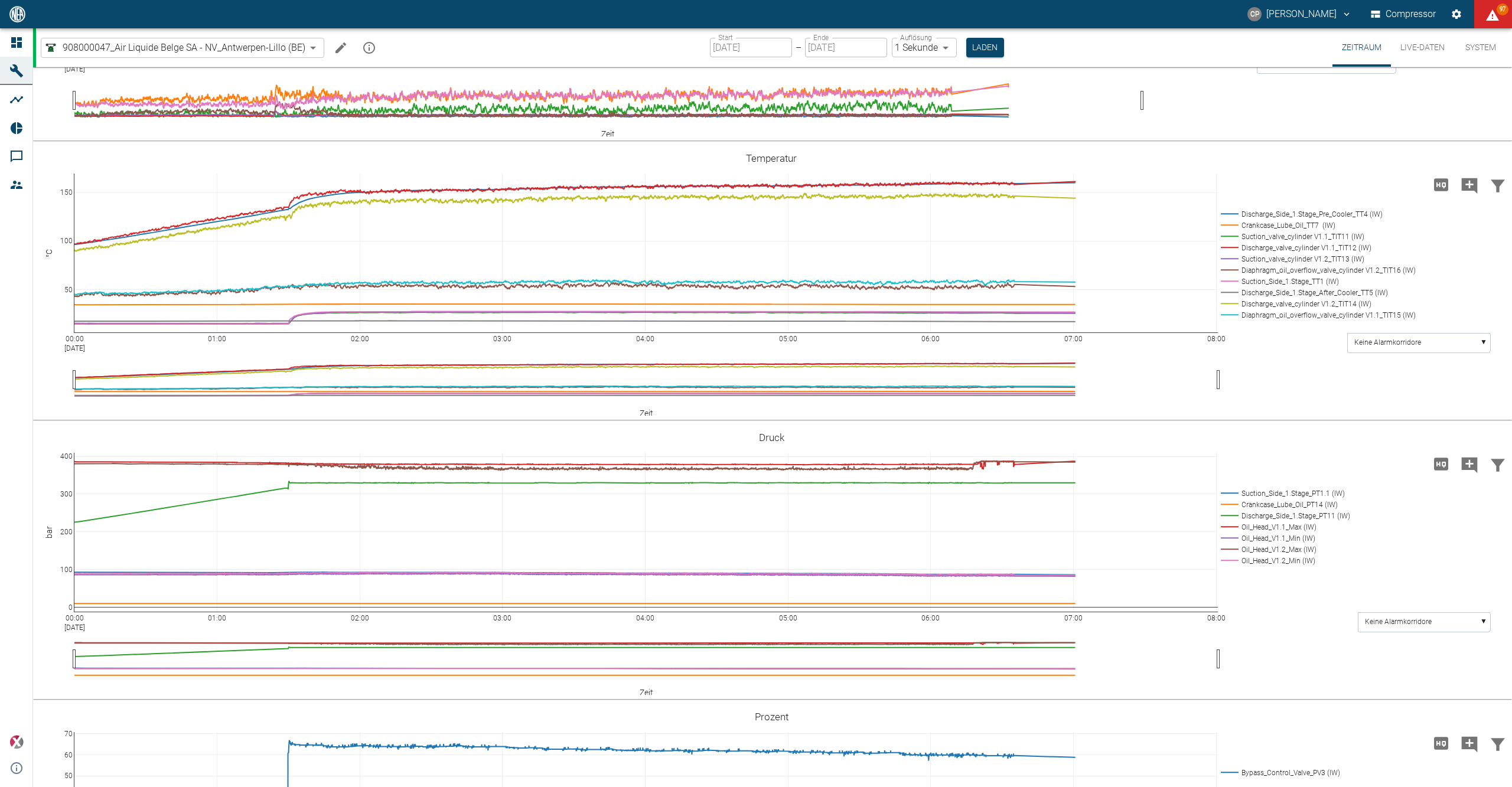
scroll to position [763, 0]
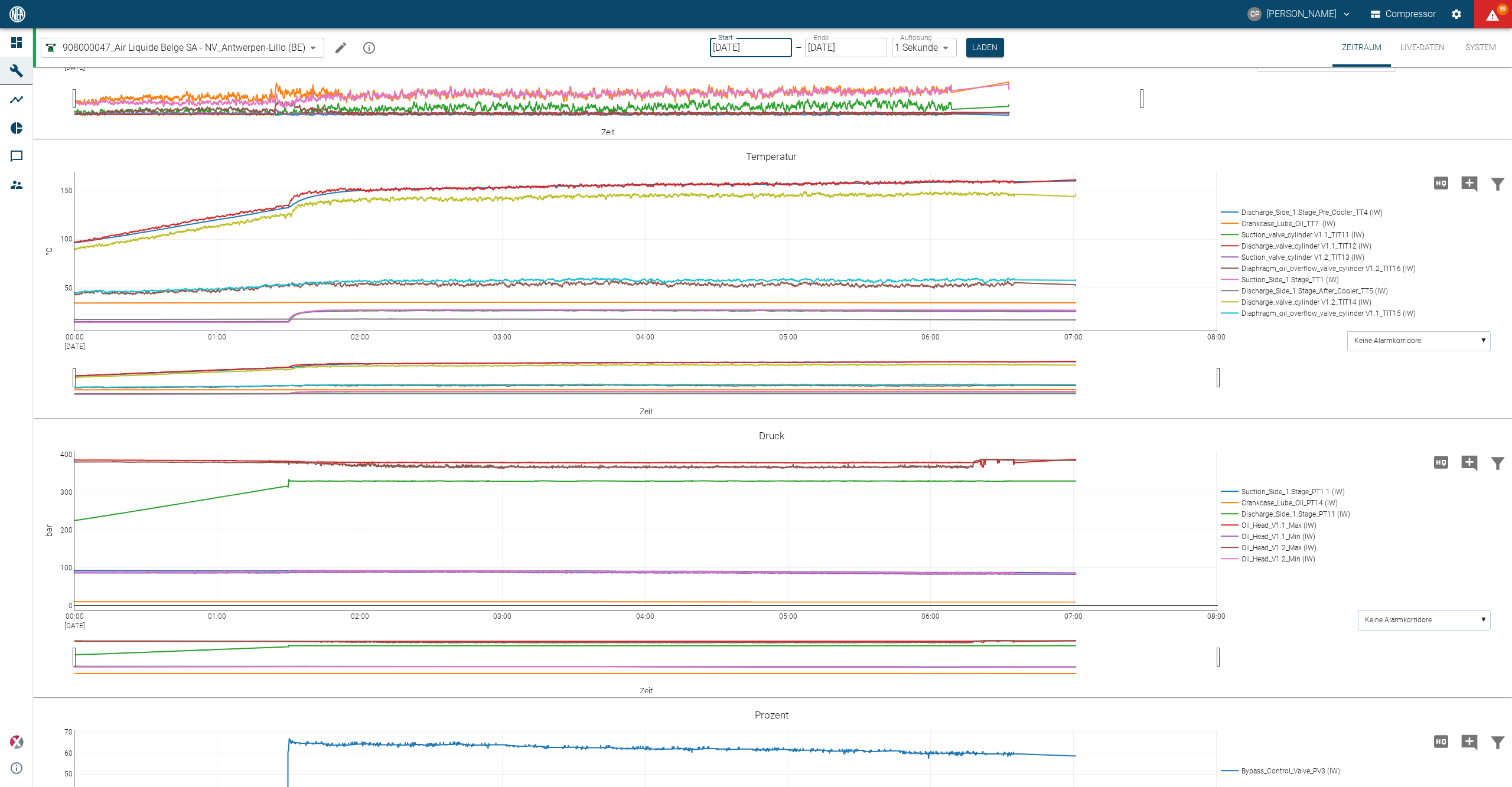
click at [758, 46] on input "[DATE]" at bounding box center [751, 48] width 82 height 19
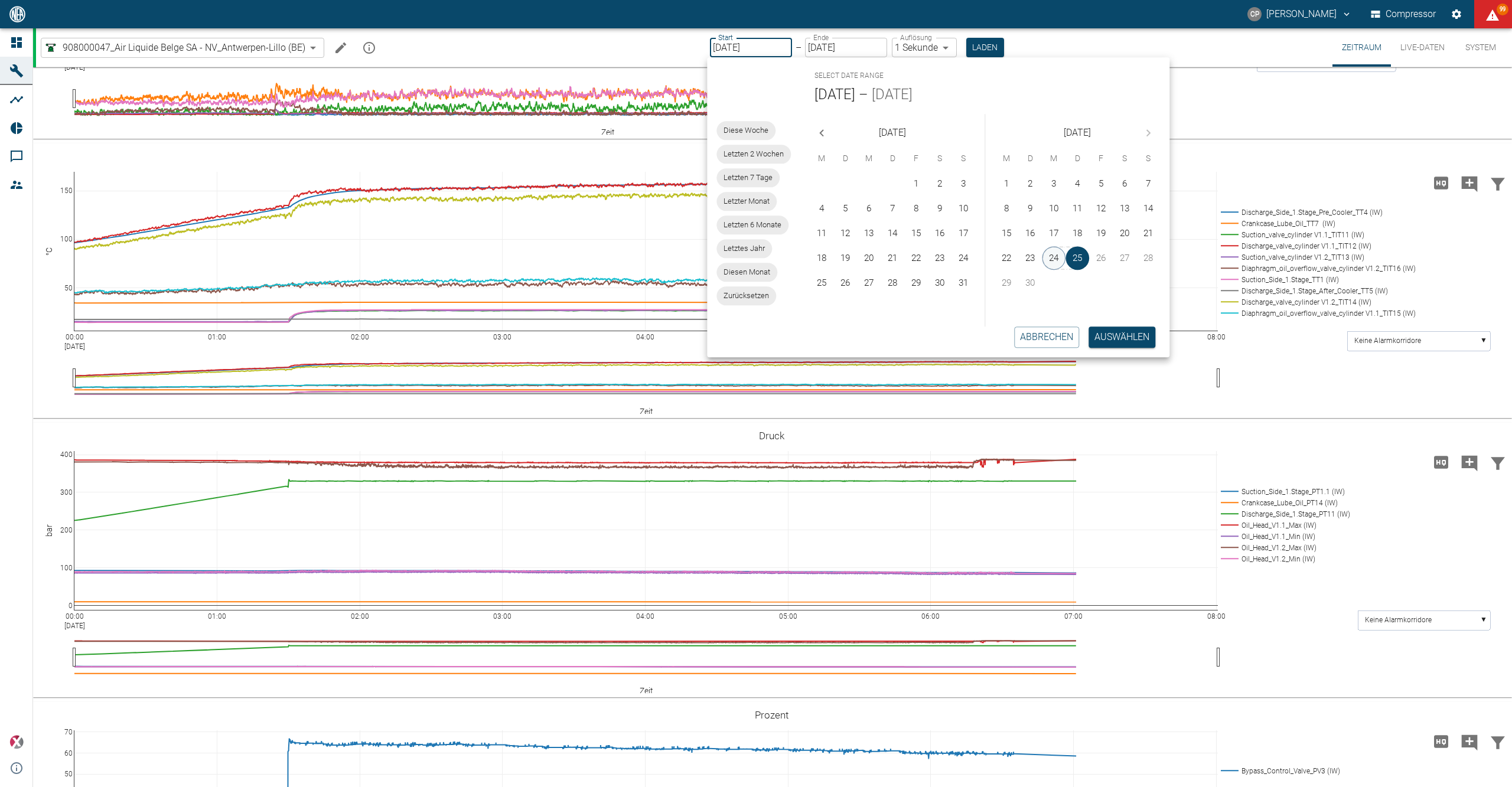
click at [1050, 259] on button "24" at bounding box center [1054, 258] width 24 height 24
type input "[DATE]"
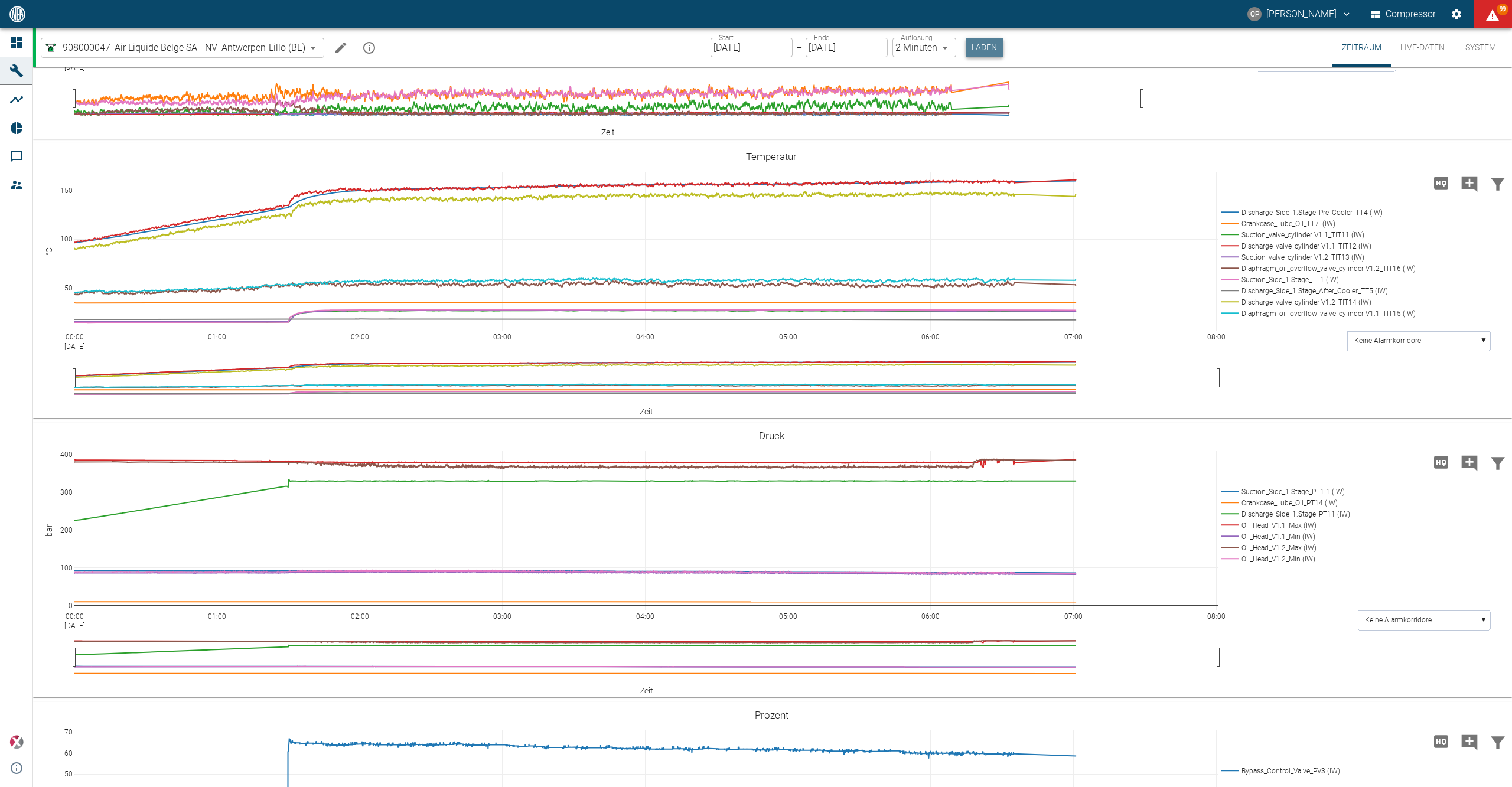
click at [973, 43] on button "Laden" at bounding box center [984, 48] width 38 height 19
click at [949, 42] on body "[PERSON_NAME] Compressor 99 Dashboard Maschinen Analysen Reports Kommentare Mit…" at bounding box center [756, 393] width 1512 height 787
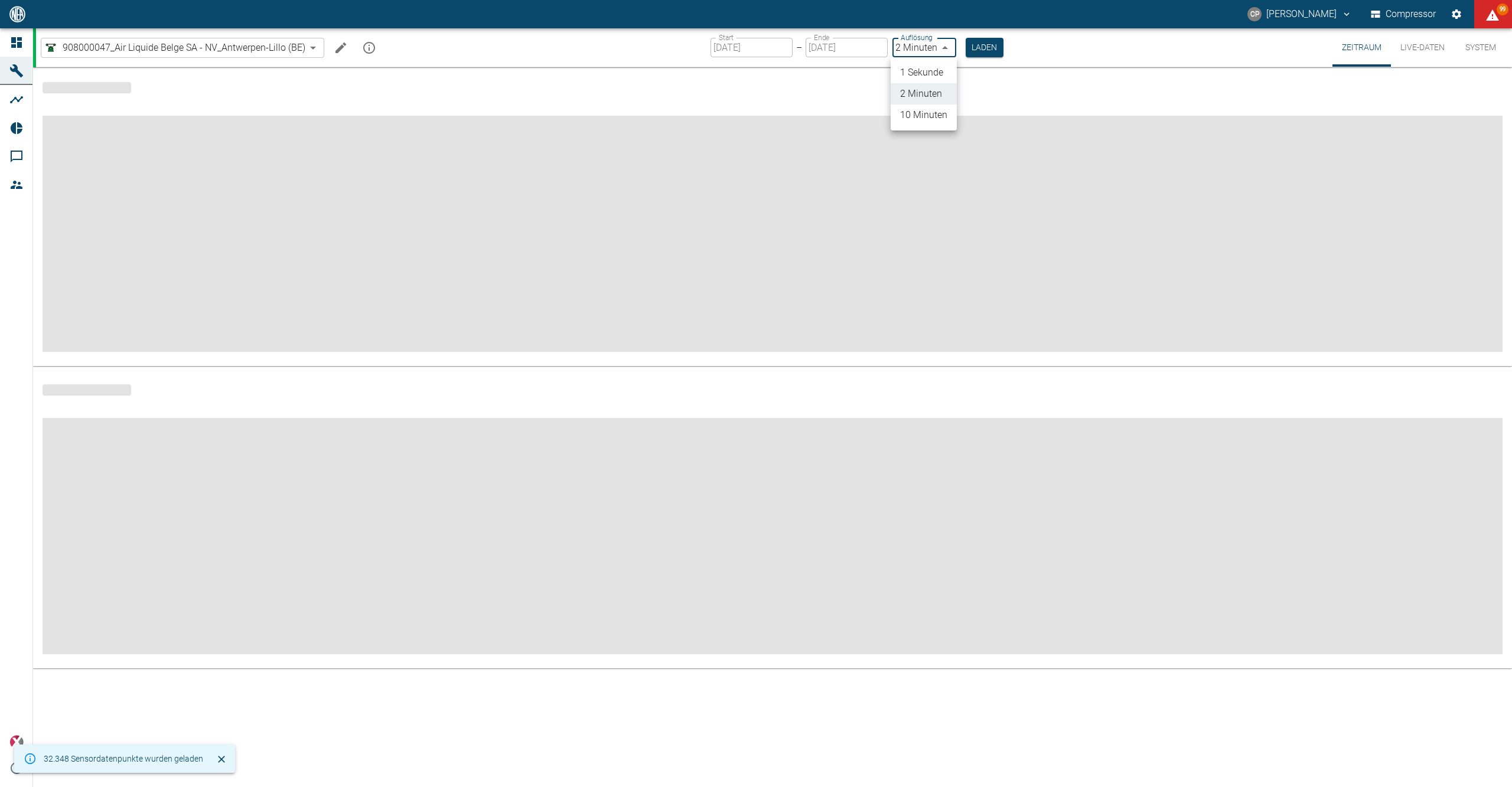
click at [934, 81] on li "1 Sekunde" at bounding box center [924, 72] width 66 height 21
type input "1sec"
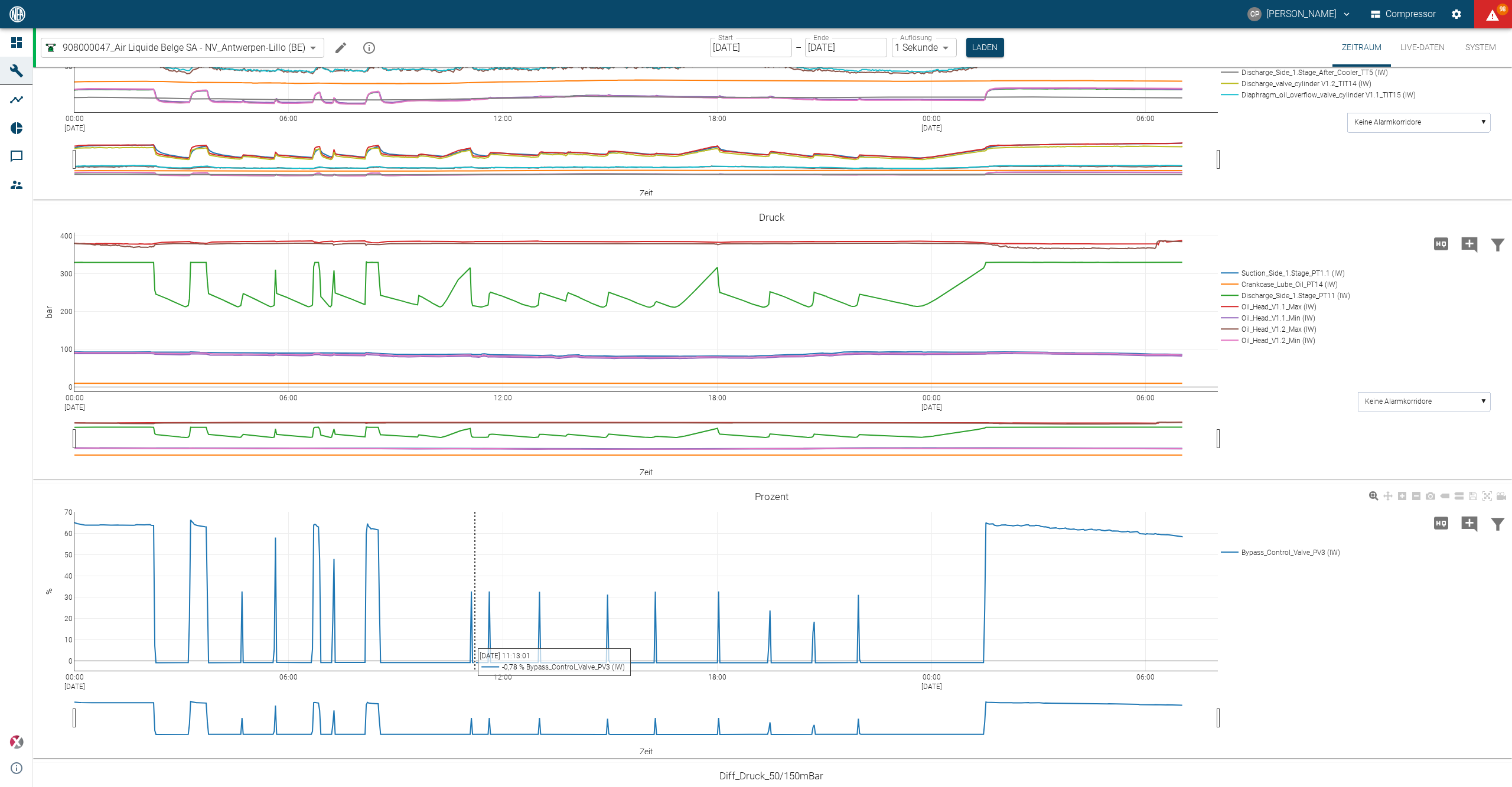
scroll to position [945, 0]
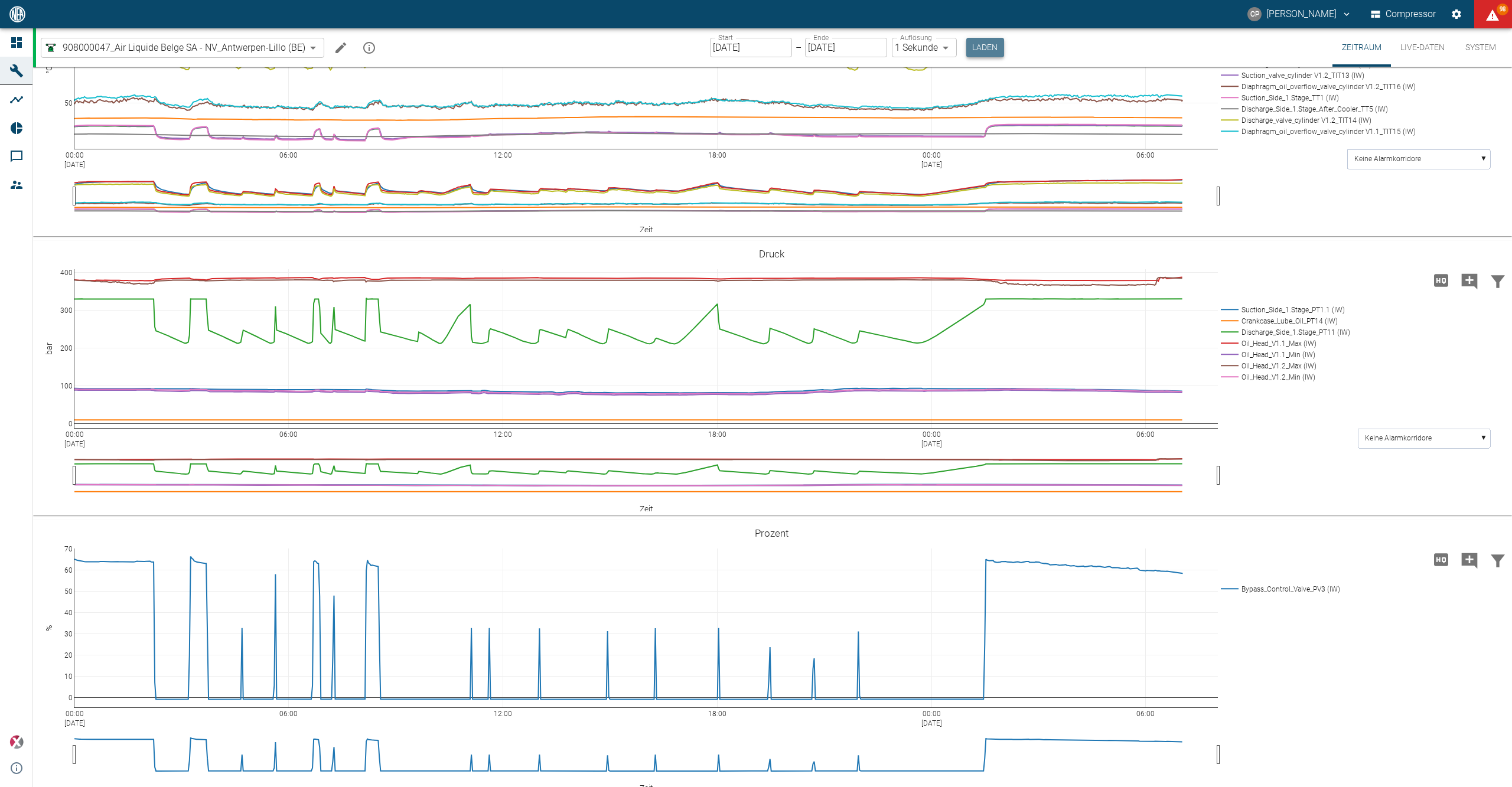
click at [967, 48] on button "Laden" at bounding box center [985, 48] width 38 height 19
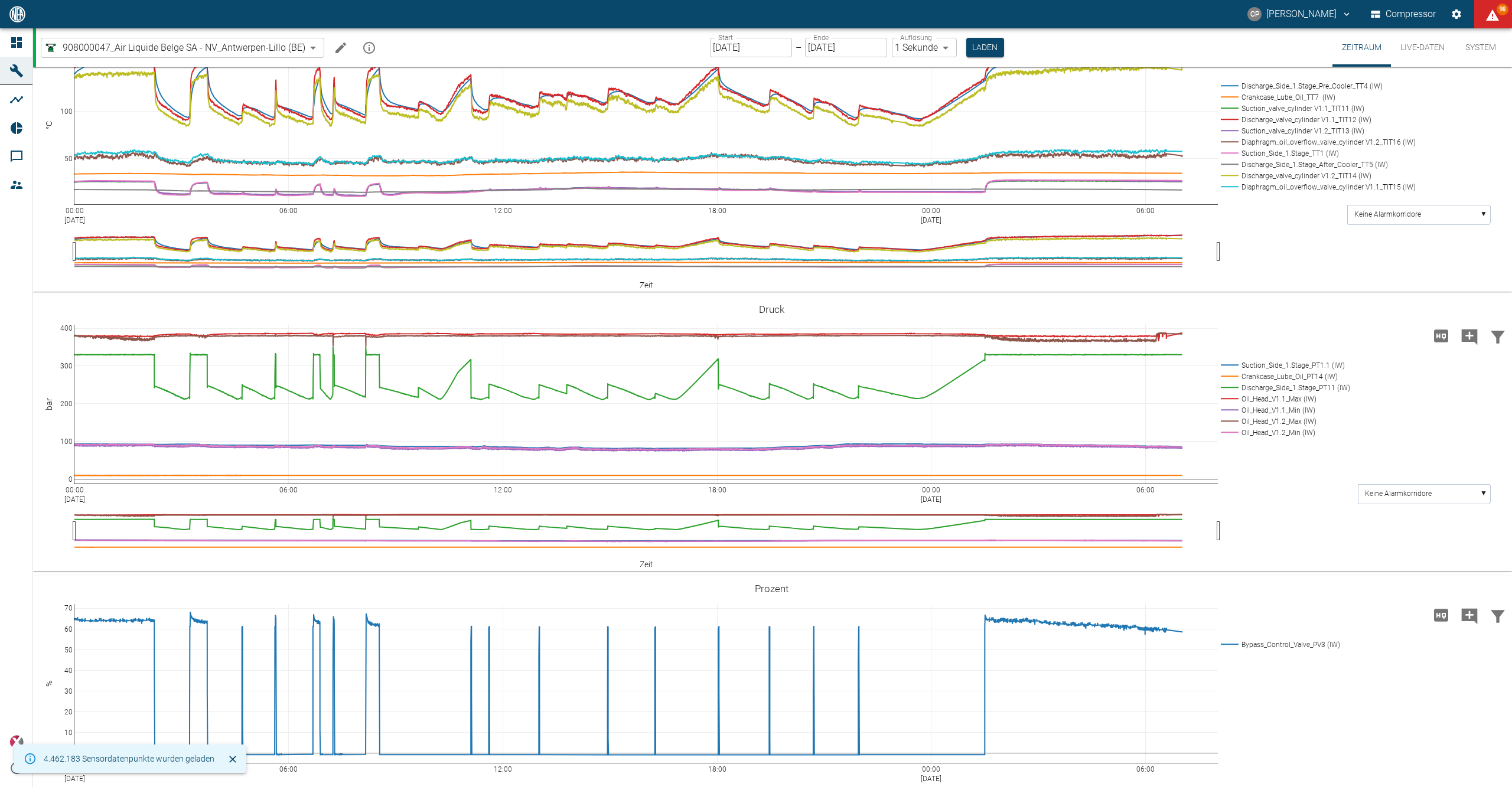
scroll to position [787, 0]
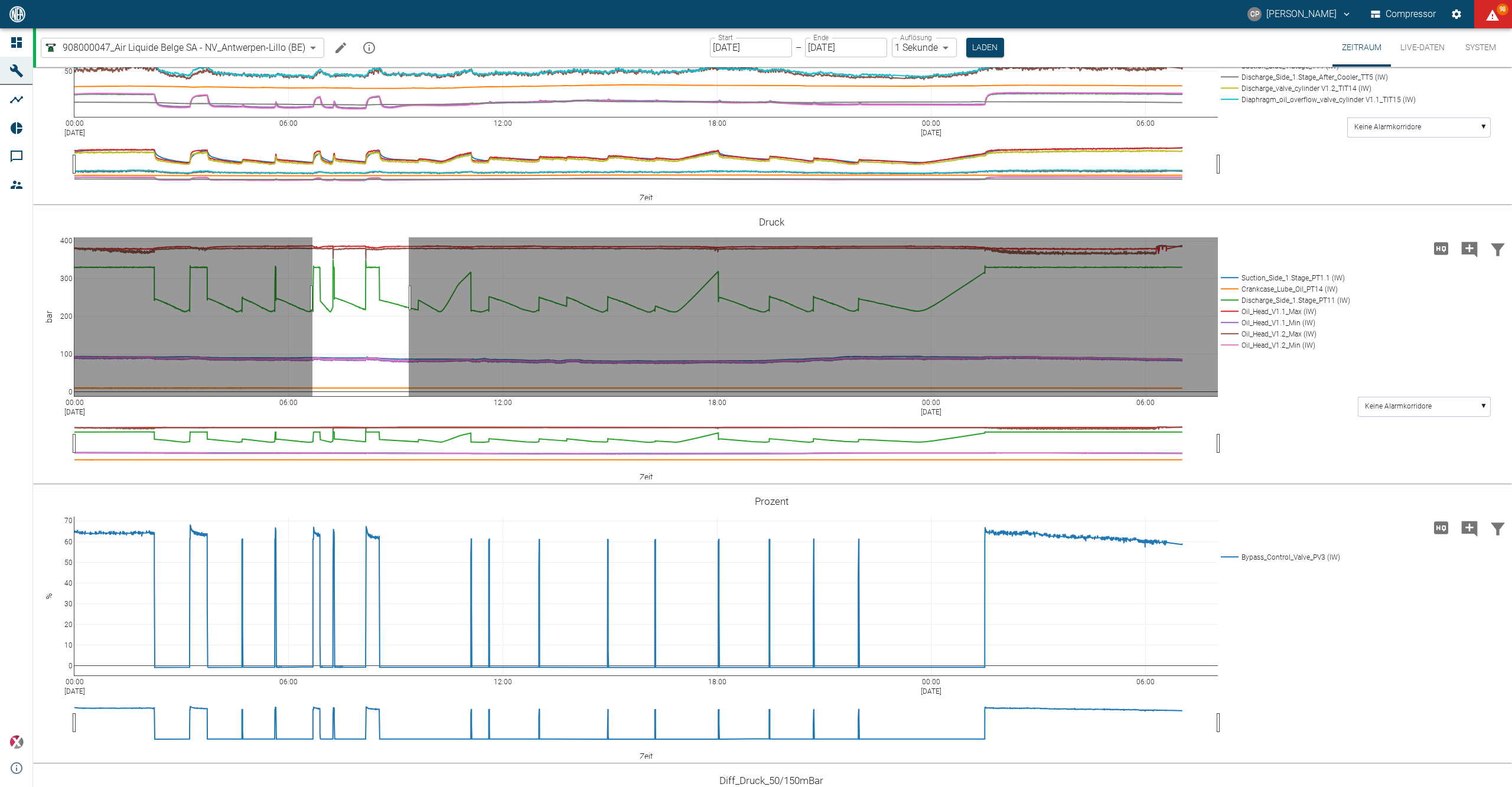
drag, startPoint x: 312, startPoint y: 487, endPoint x: 410, endPoint y: 490, distance: 98.0
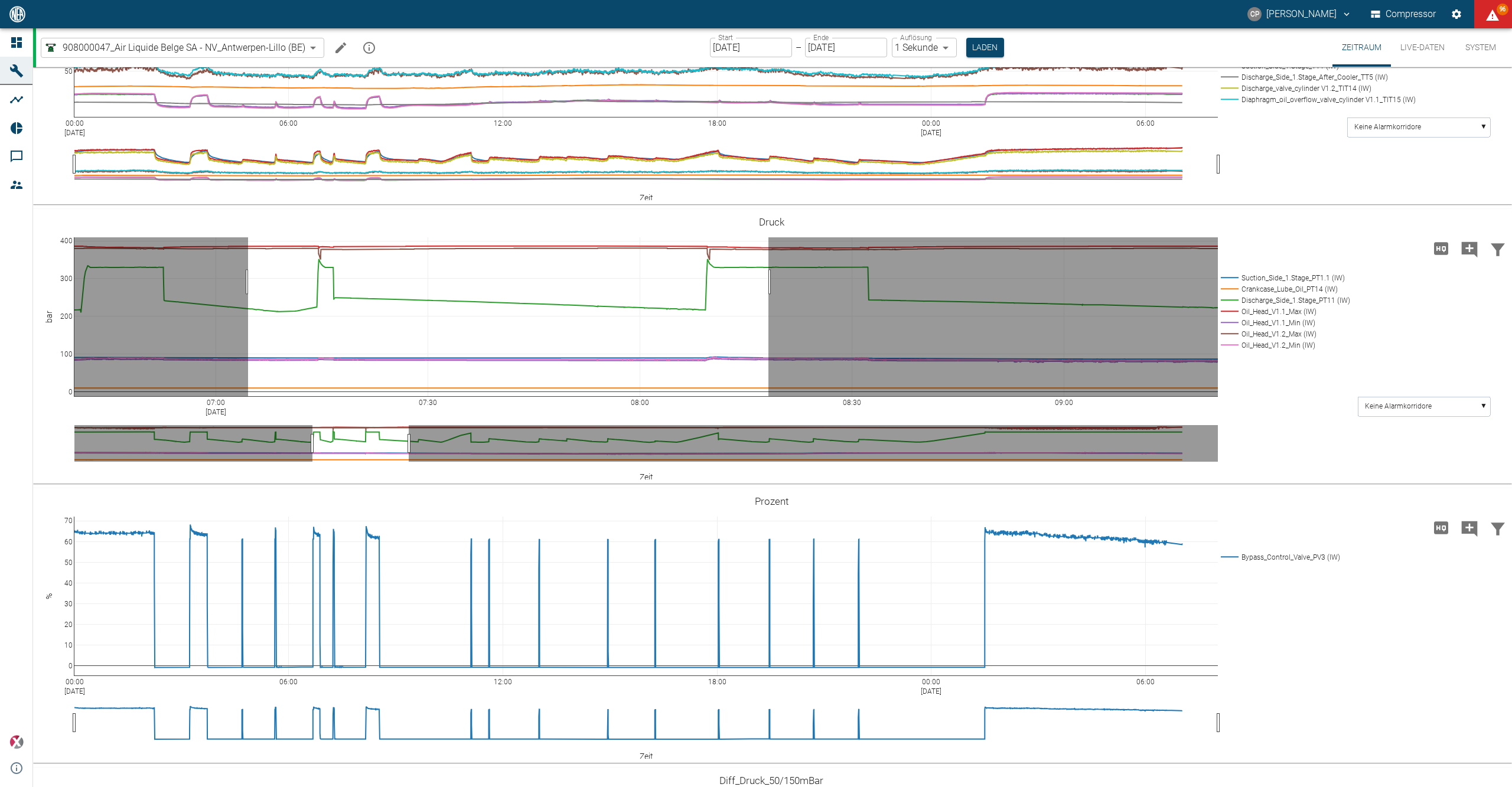
drag, startPoint x: 248, startPoint y: 471, endPoint x: 768, endPoint y: 482, distance: 520.1
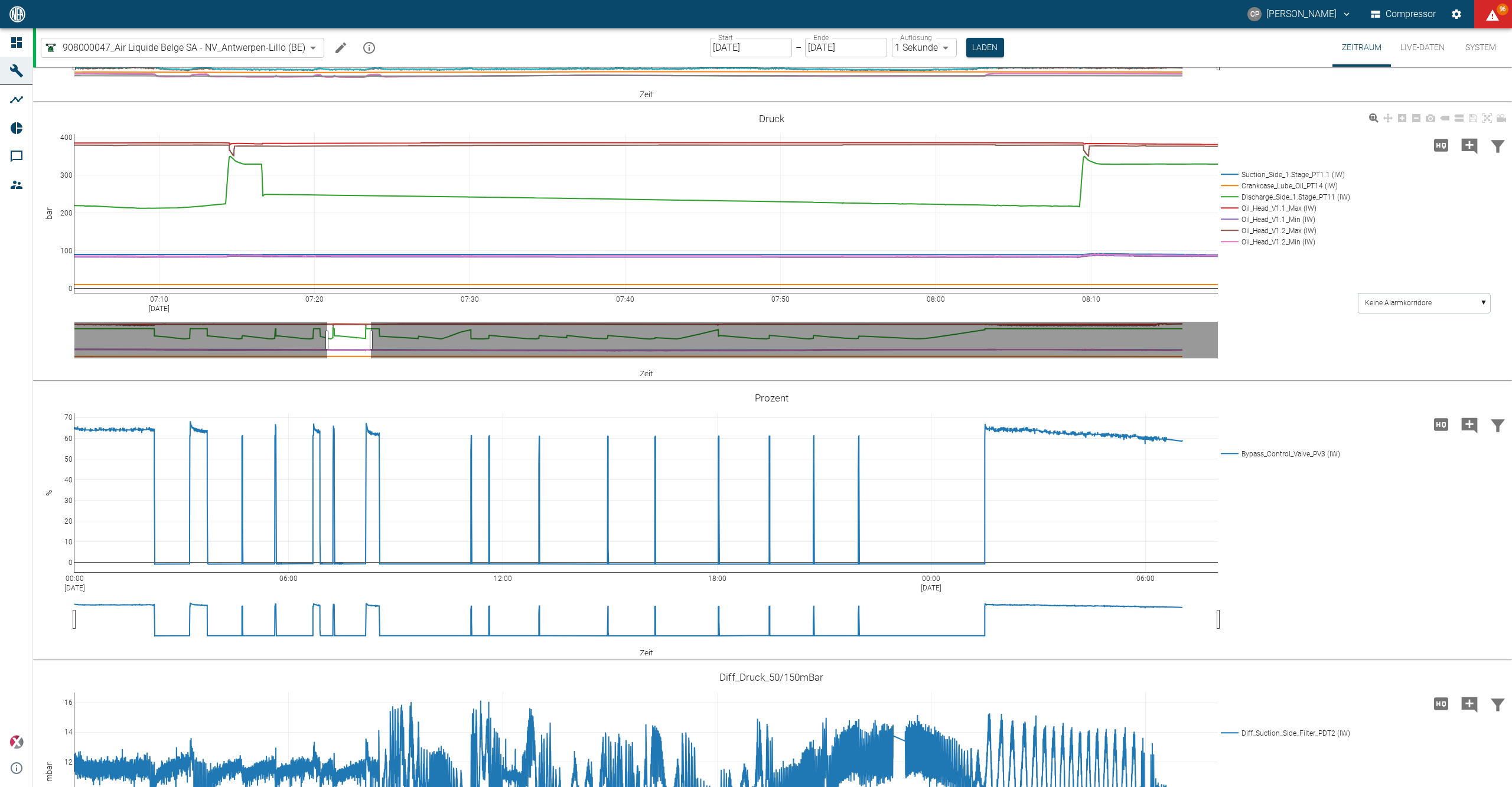
scroll to position [866, 0]
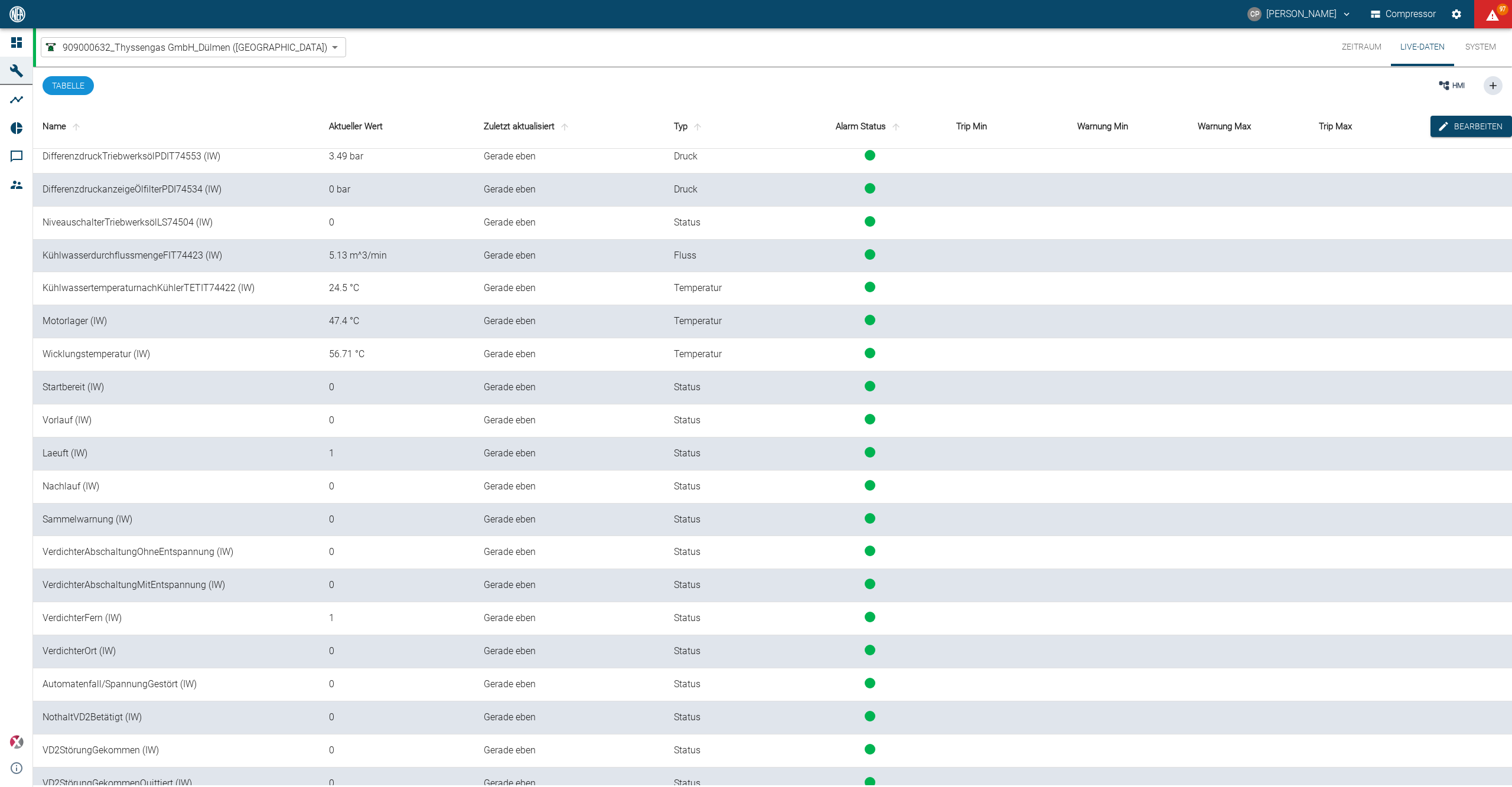
scroll to position [866, 0]
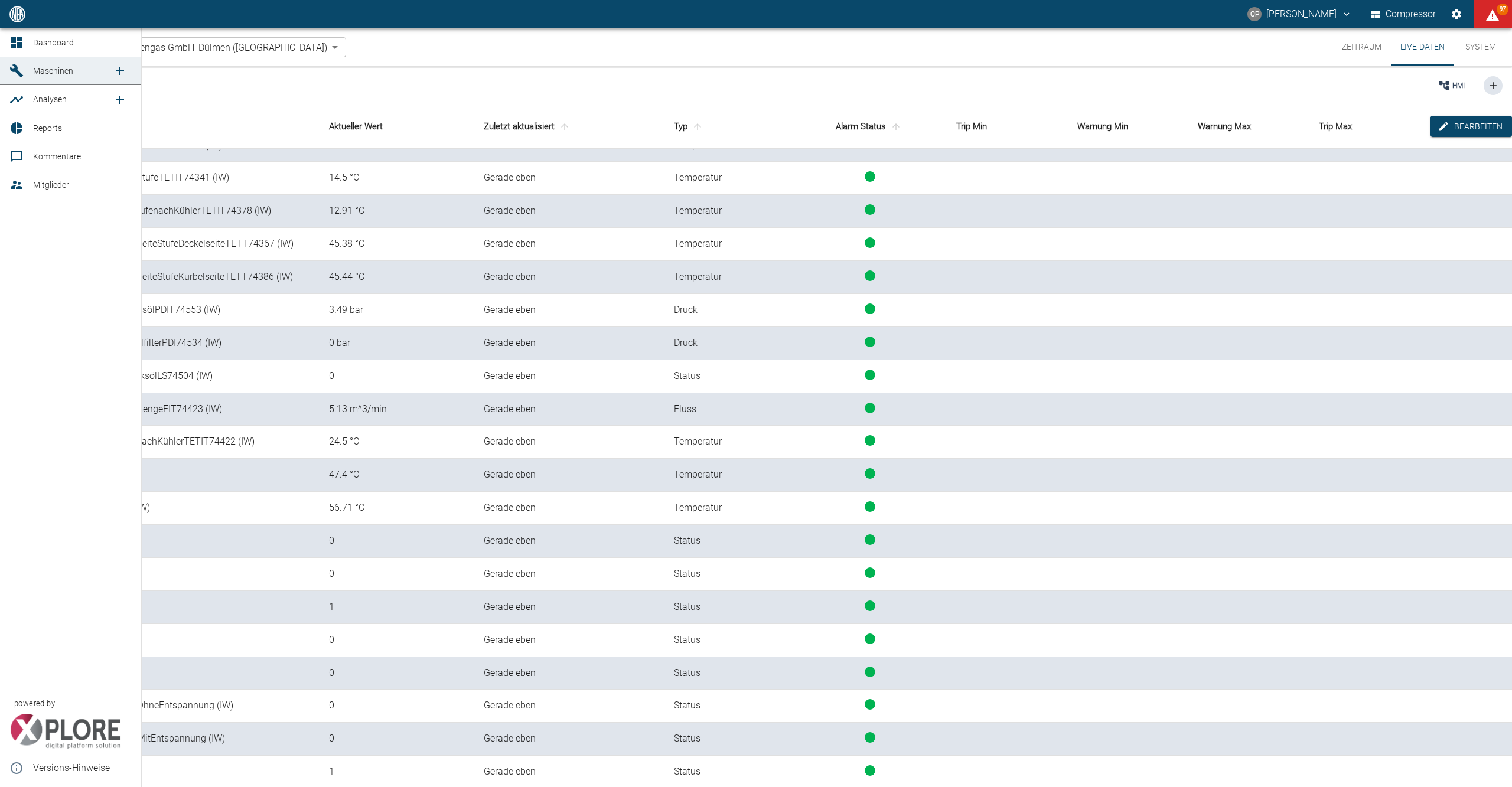
click at [21, 37] on icon at bounding box center [17, 43] width 14 height 14
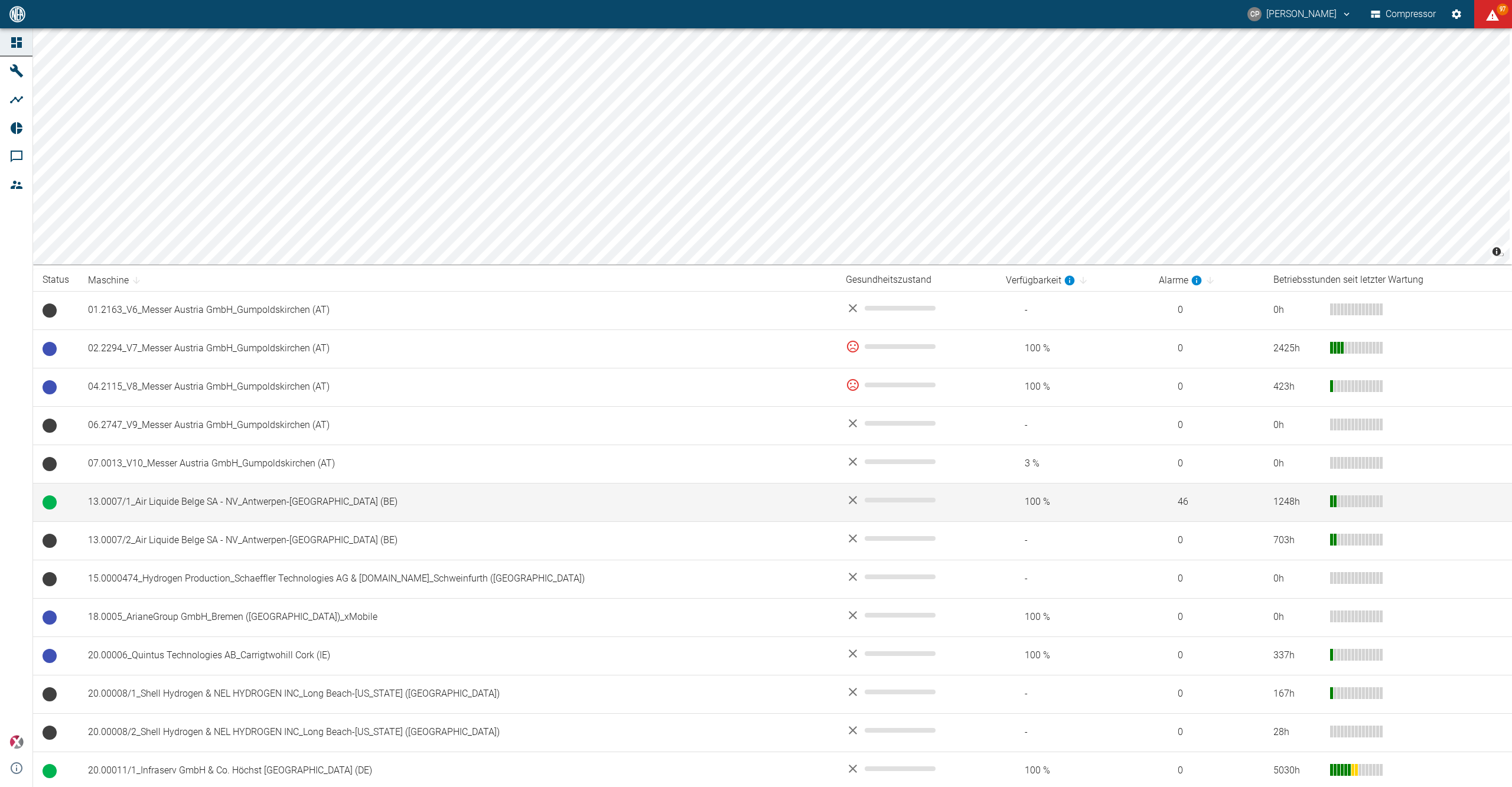
scroll to position [472, 0]
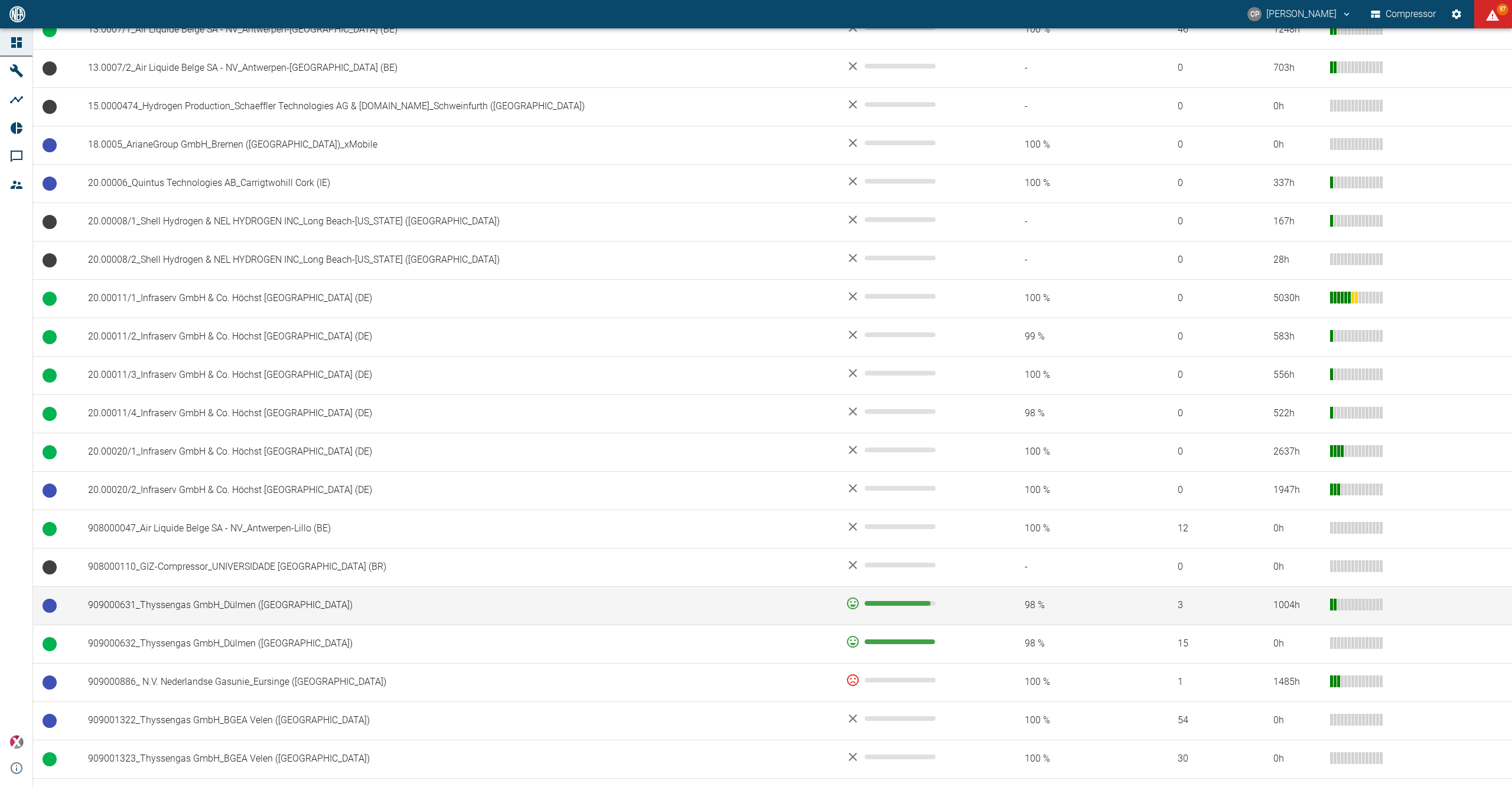
click at [283, 617] on td "909000631_Thyssengas GmbH_Dülmen (DE)" at bounding box center [457, 605] width 758 height 39
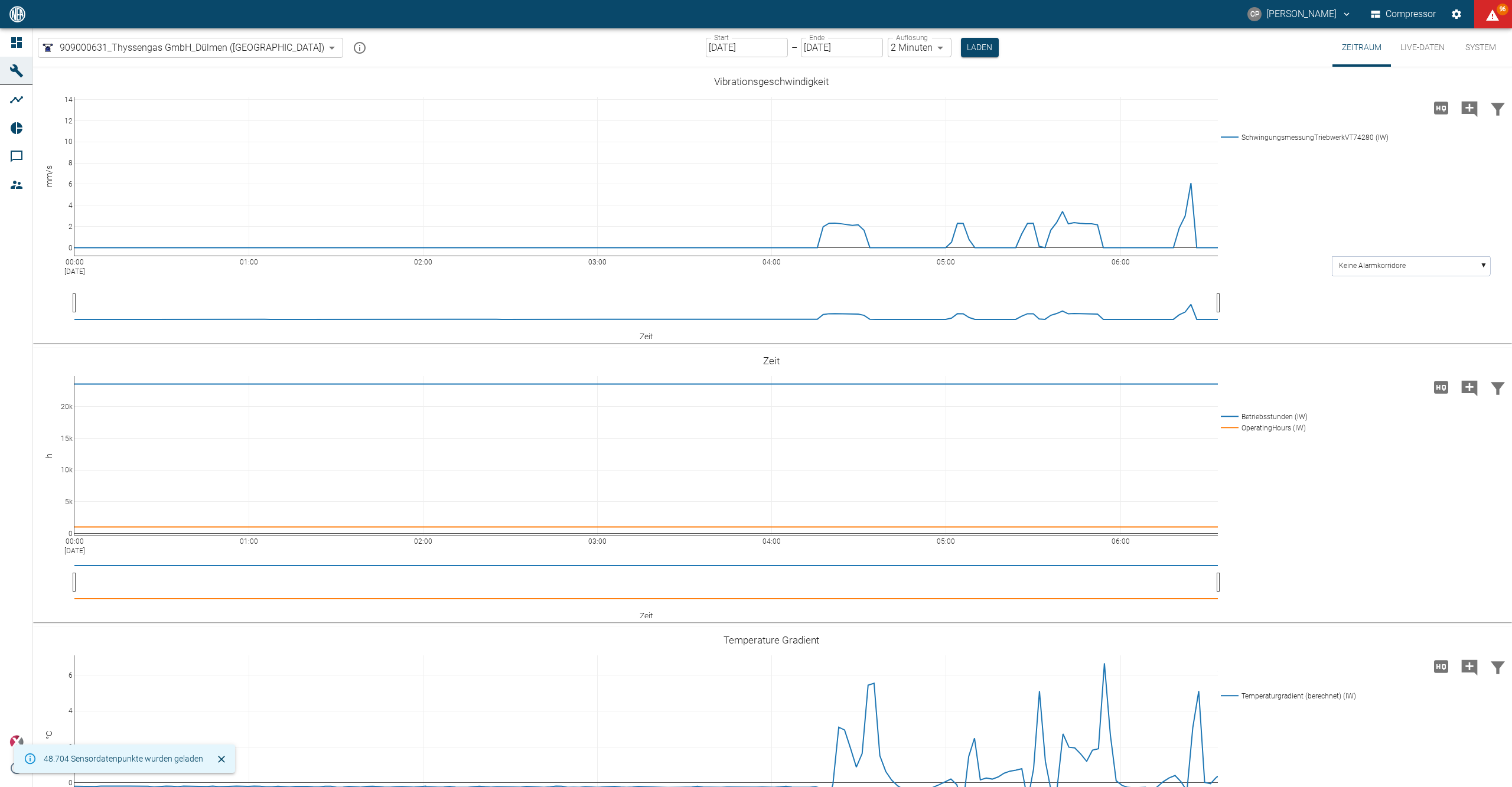
type input "2min"
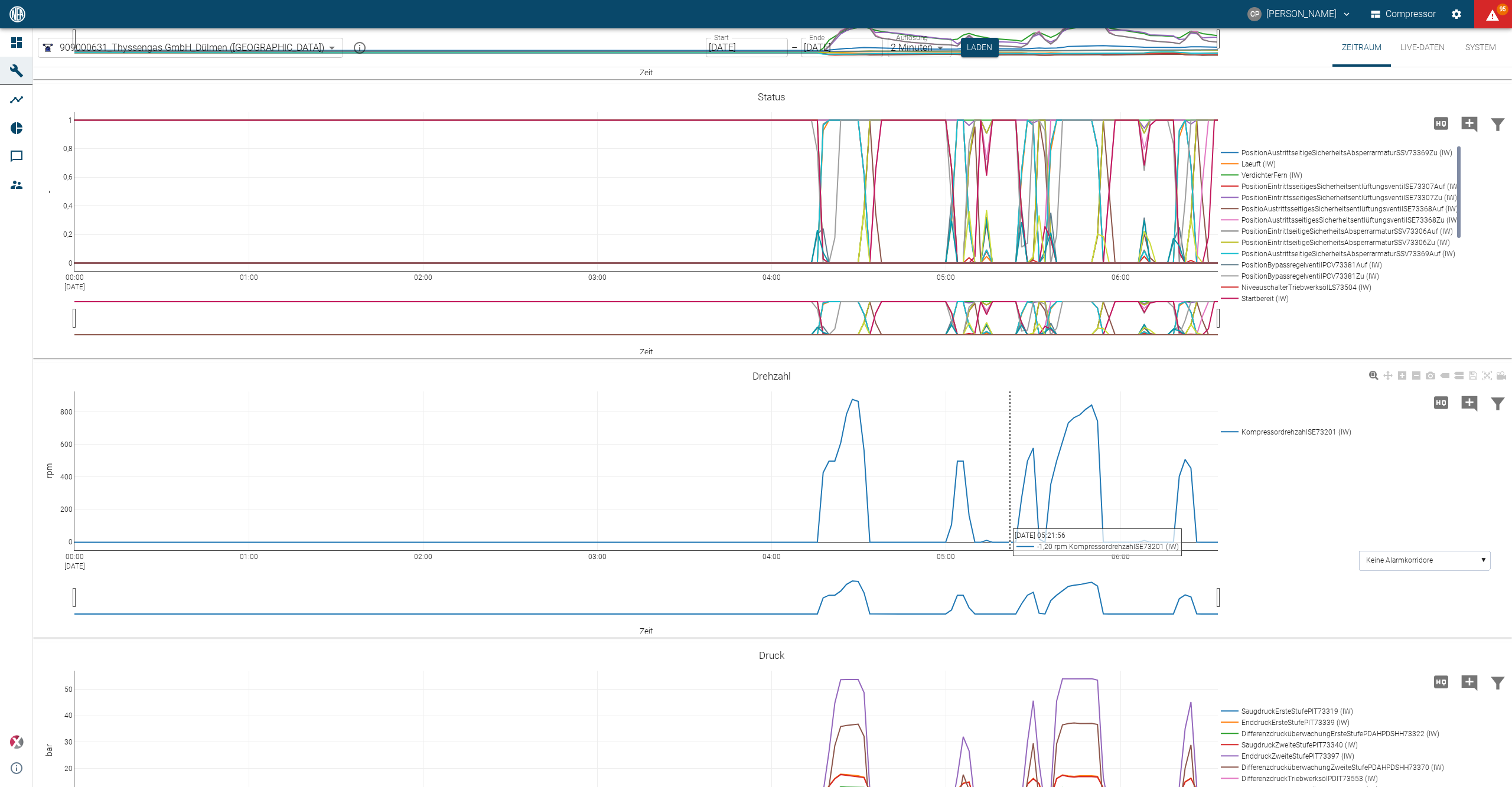
scroll to position [1338, 0]
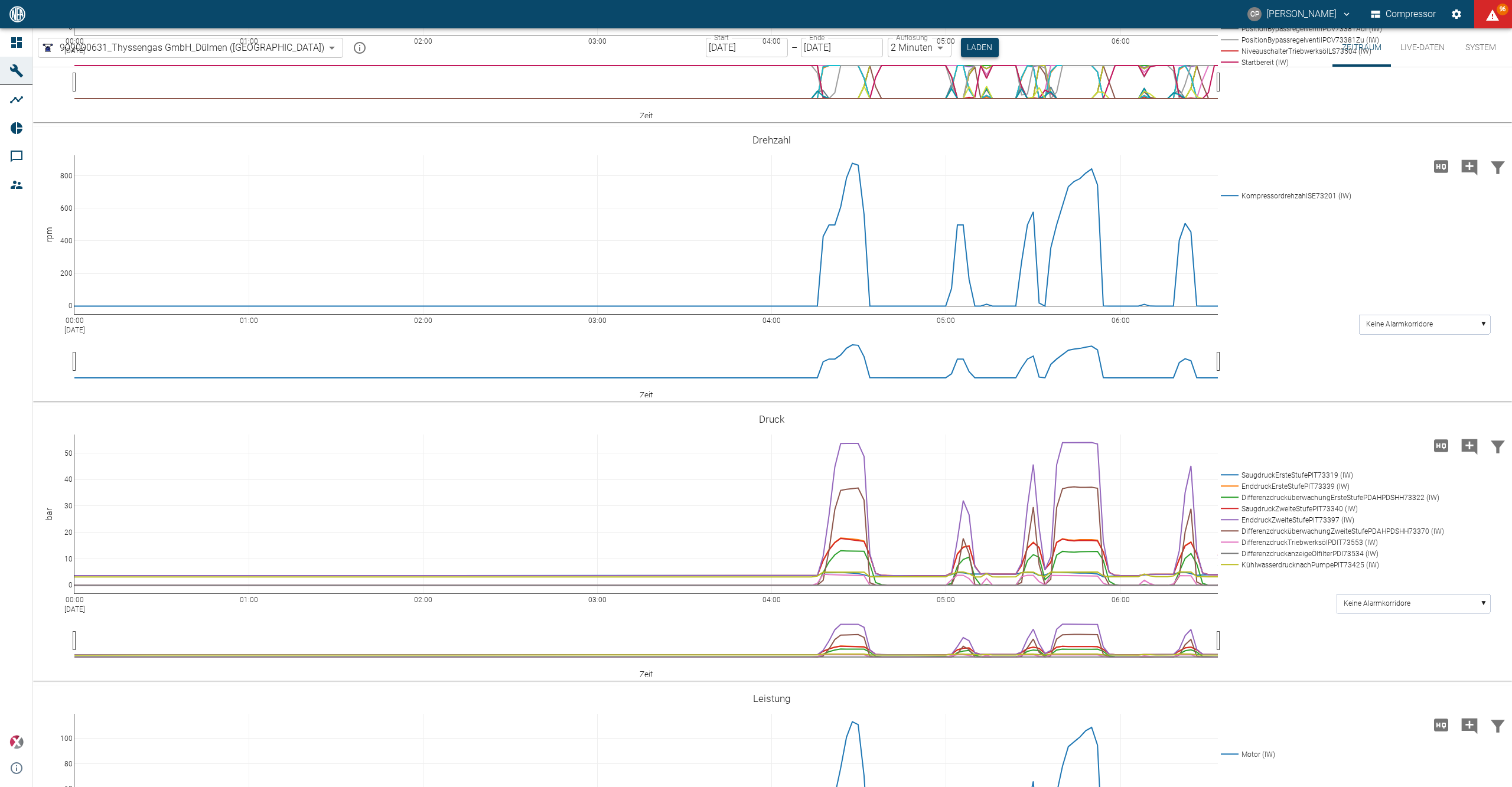
click at [961, 48] on button "Laden" at bounding box center [979, 48] width 38 height 19
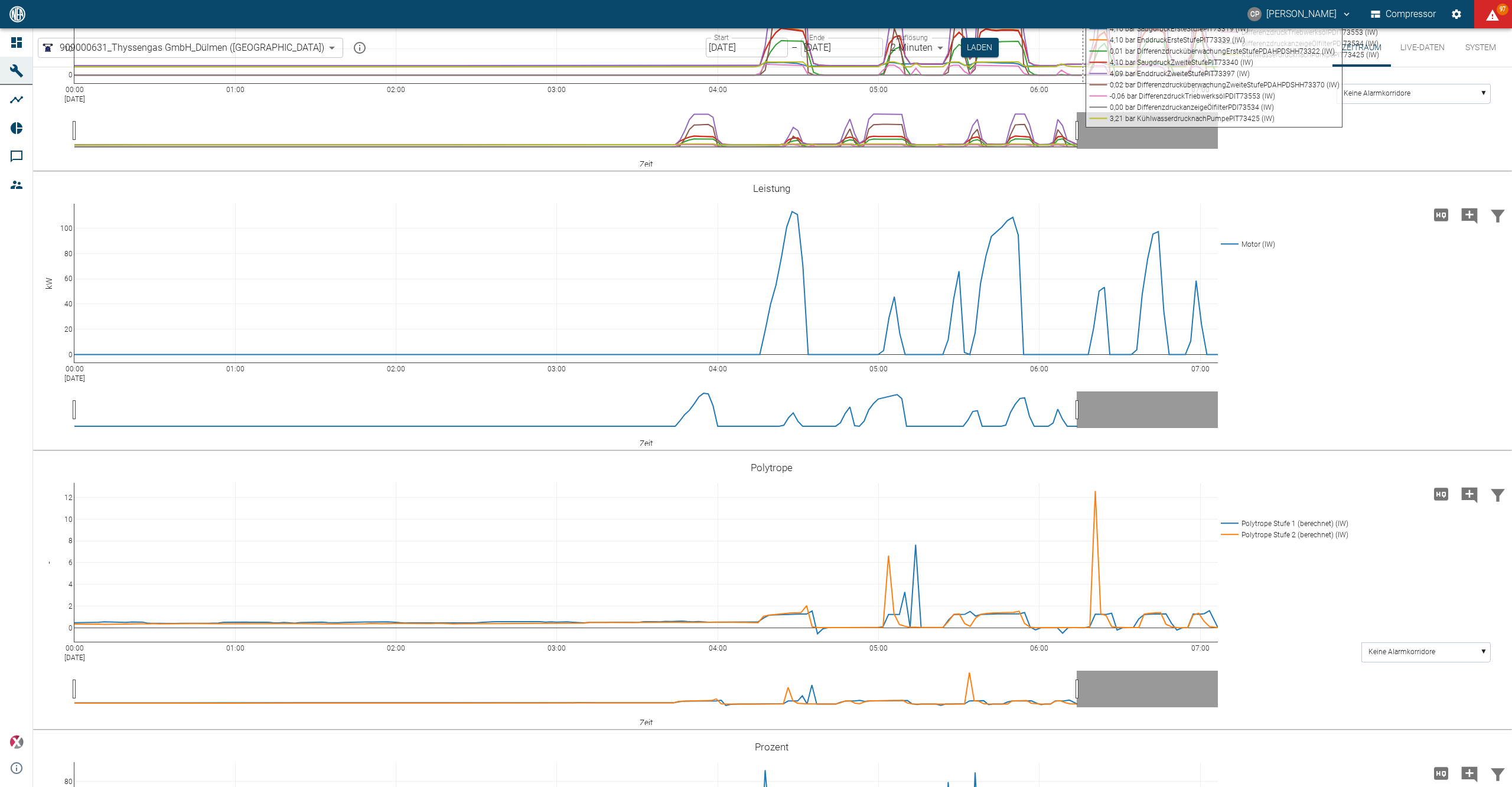
scroll to position [1385, 0]
